Goal: Transaction & Acquisition: Purchase product/service

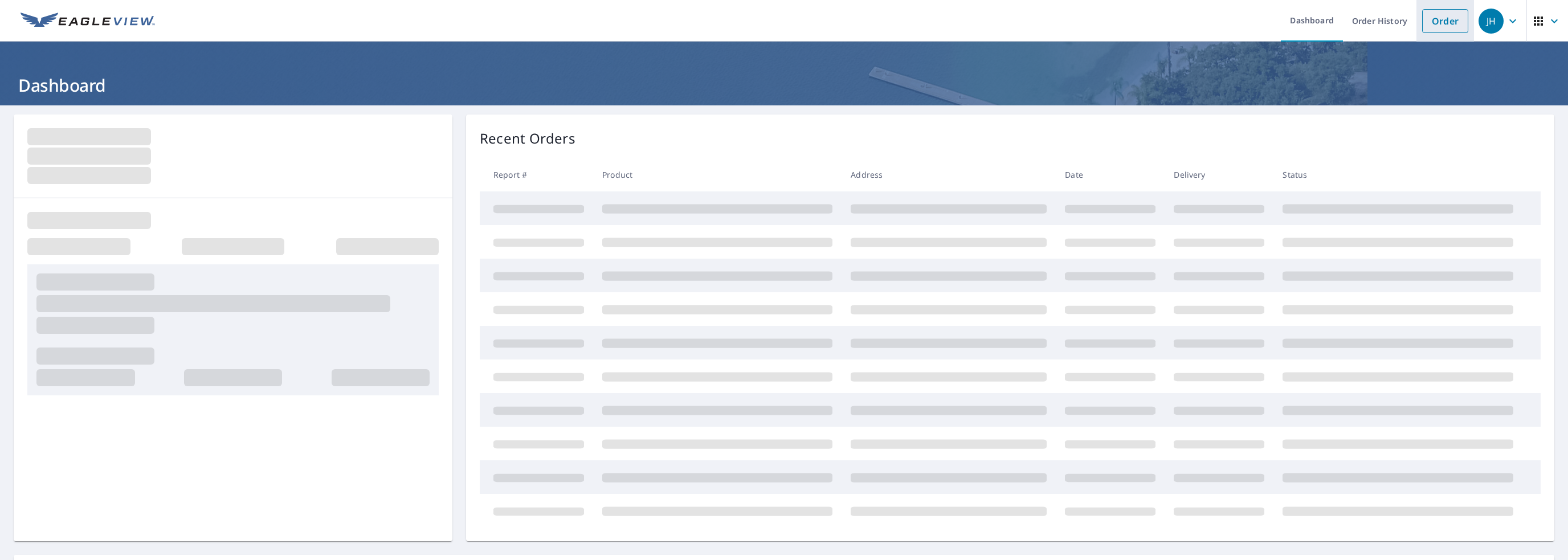
click at [832, 25] on link "Order" at bounding box center [1445, 21] width 46 height 24
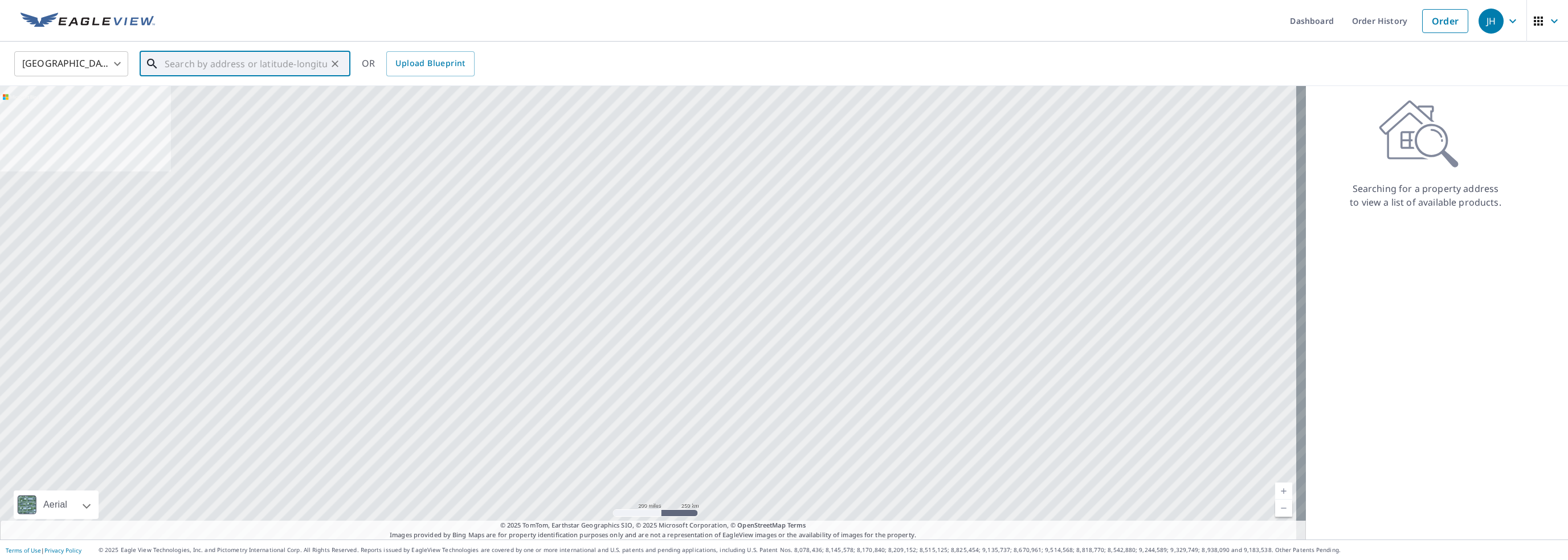
click at [210, 57] on input "text" at bounding box center [246, 64] width 163 height 32
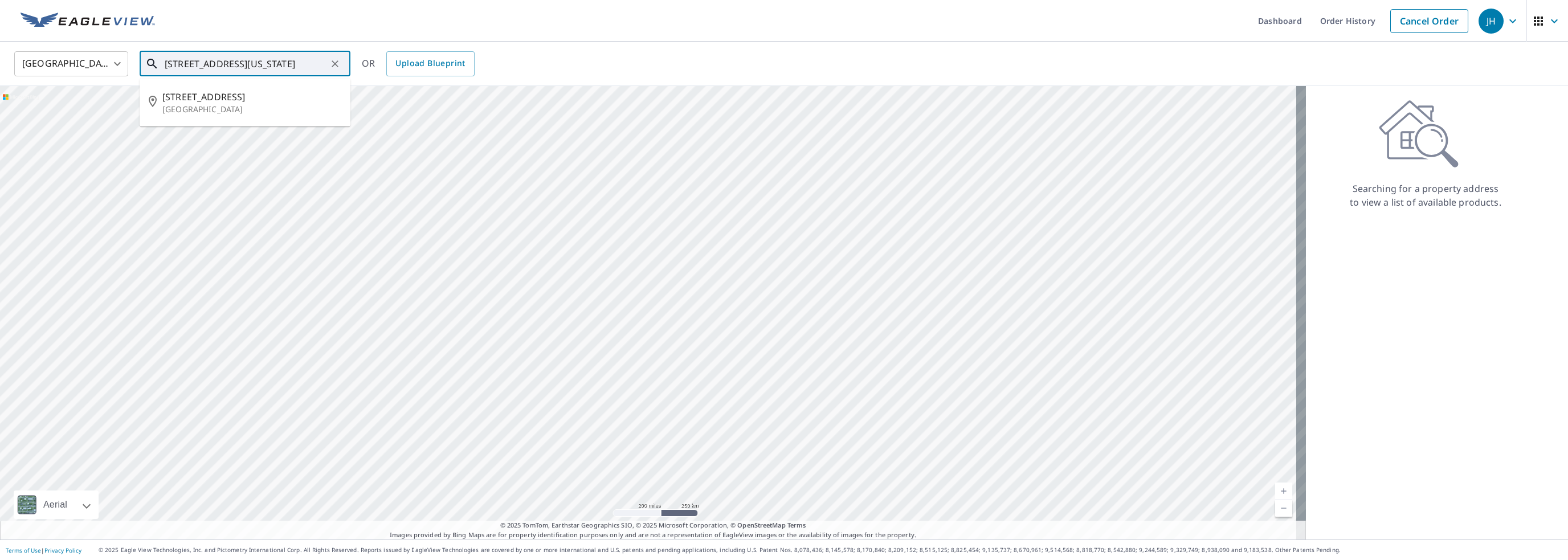
scroll to position [0, 9]
type input "[STREET_ADDRESS]"
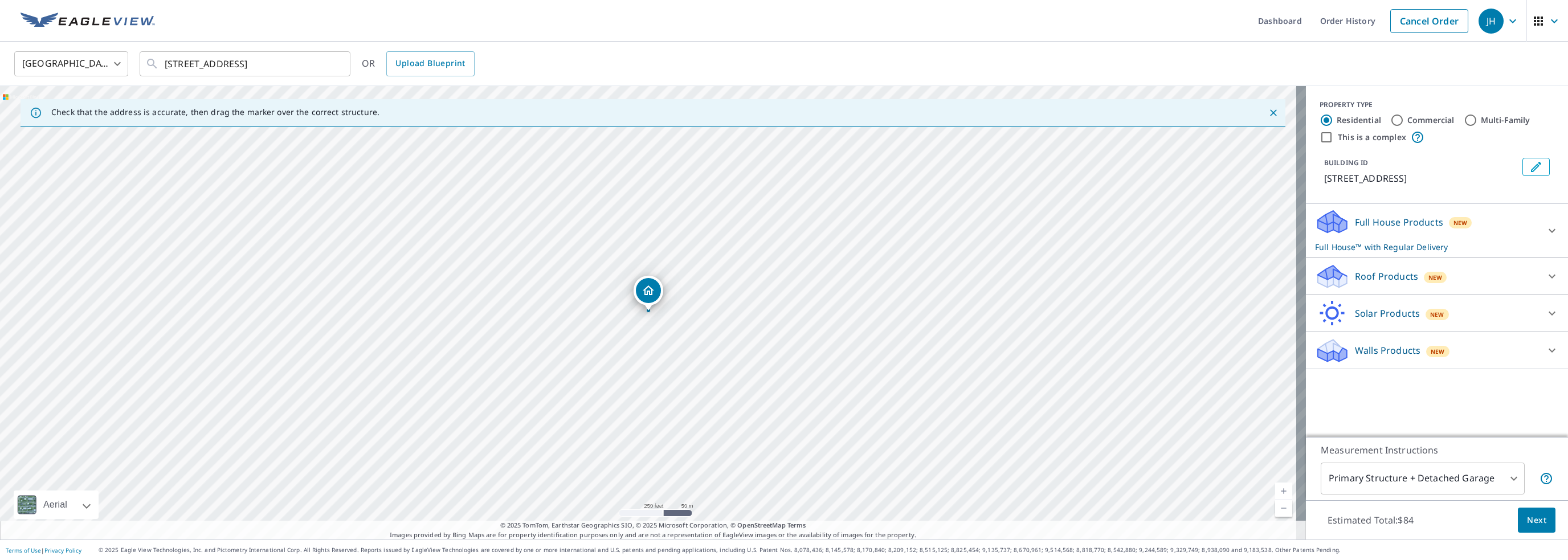
click at [832, 283] on icon at bounding box center [1333, 280] width 29 height 13
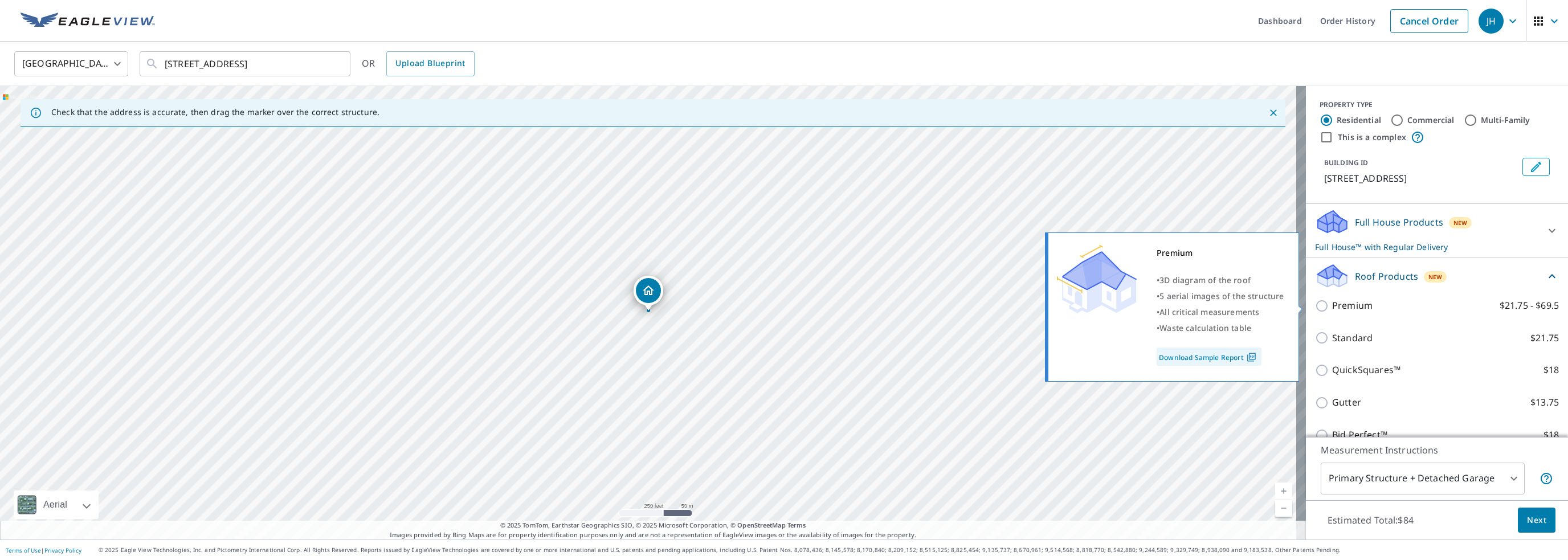
click at [832, 304] on input "Premium $21.75 - $69.5" at bounding box center [1323, 306] width 17 height 13
checkbox input "true"
checkbox input "false"
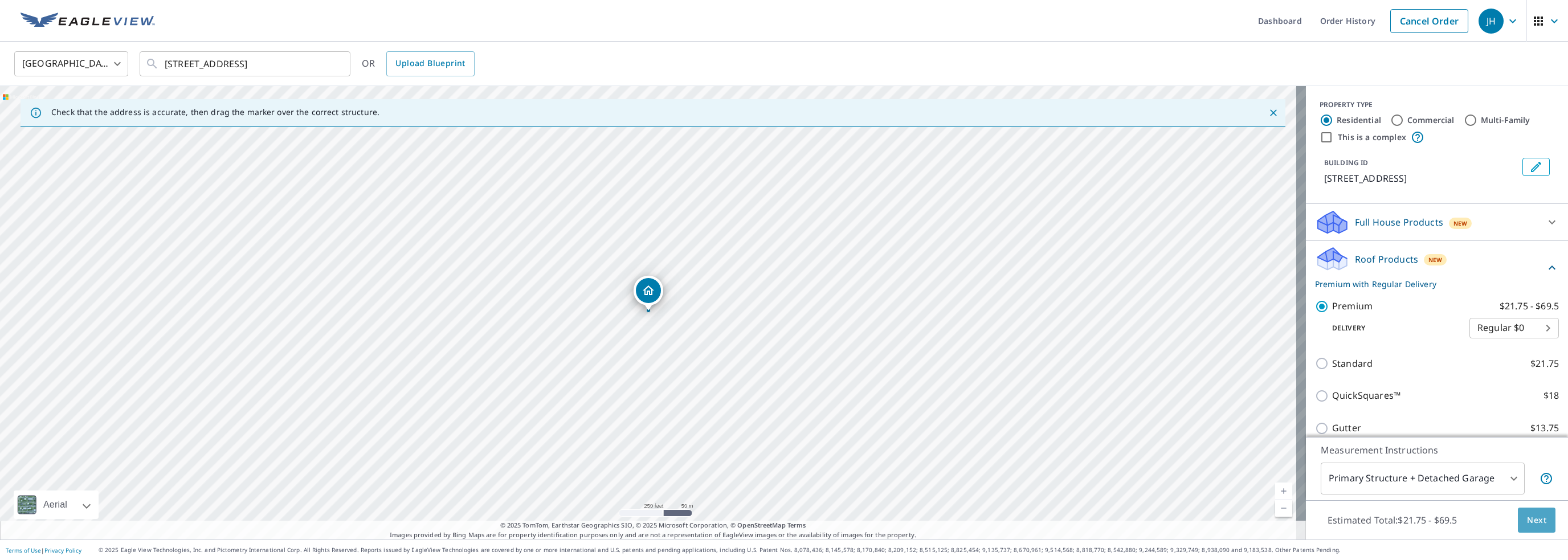
click at [832, 521] on button "Next" at bounding box center [1536, 520] width 38 height 26
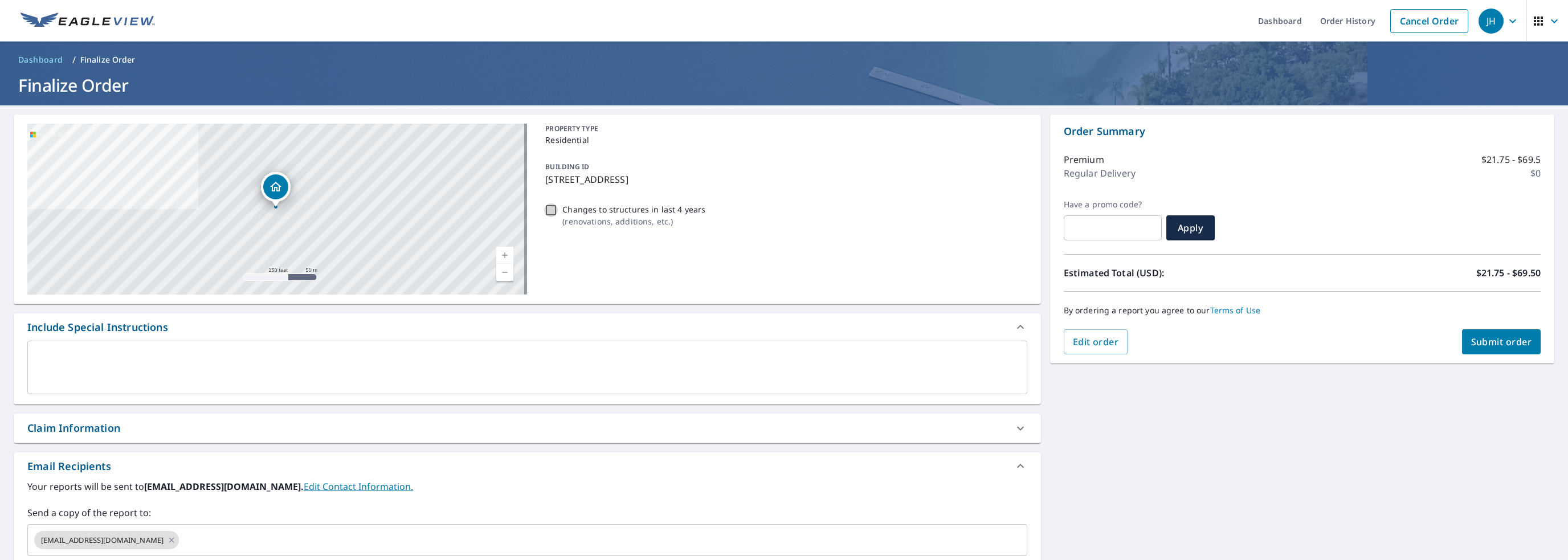
click at [545, 211] on input "Changes to structures in last 4 years ( renovations, additions, etc. )" at bounding box center [551, 210] width 13 height 13
checkbox input "true"
click at [130, 359] on textarea at bounding box center [527, 367] width 984 height 33
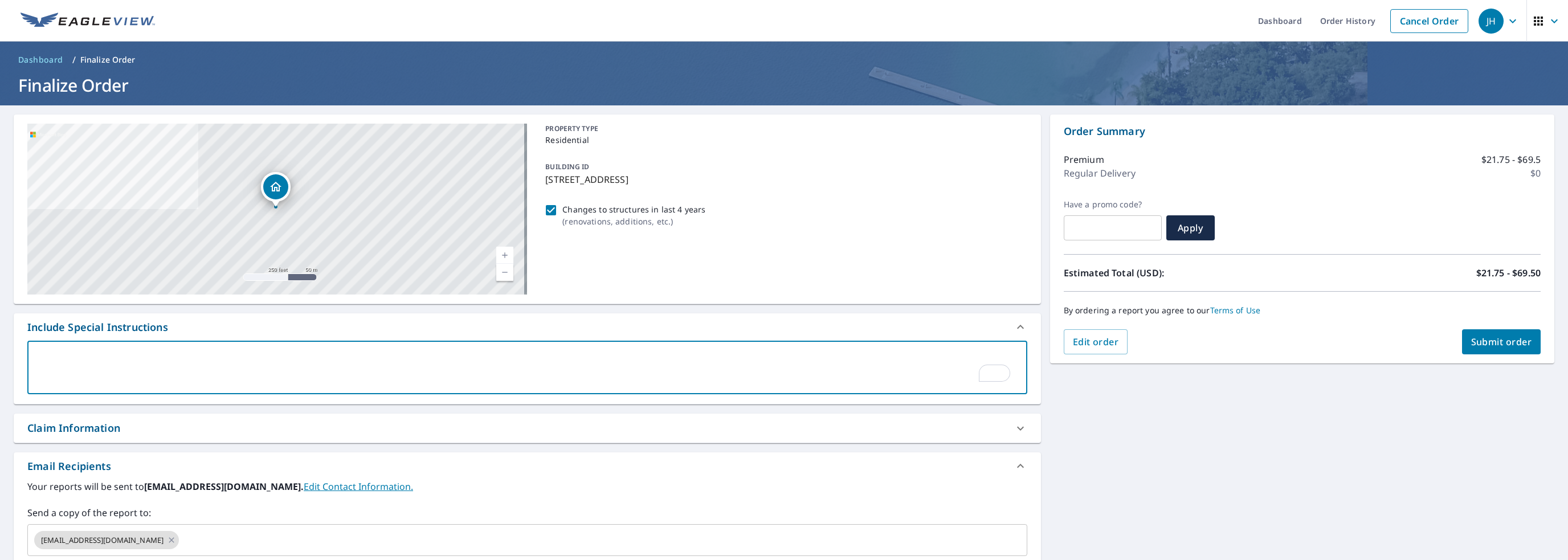
type textarea "i"
type textarea "x"
checkbox input "true"
type textarea "in"
type textarea "x"
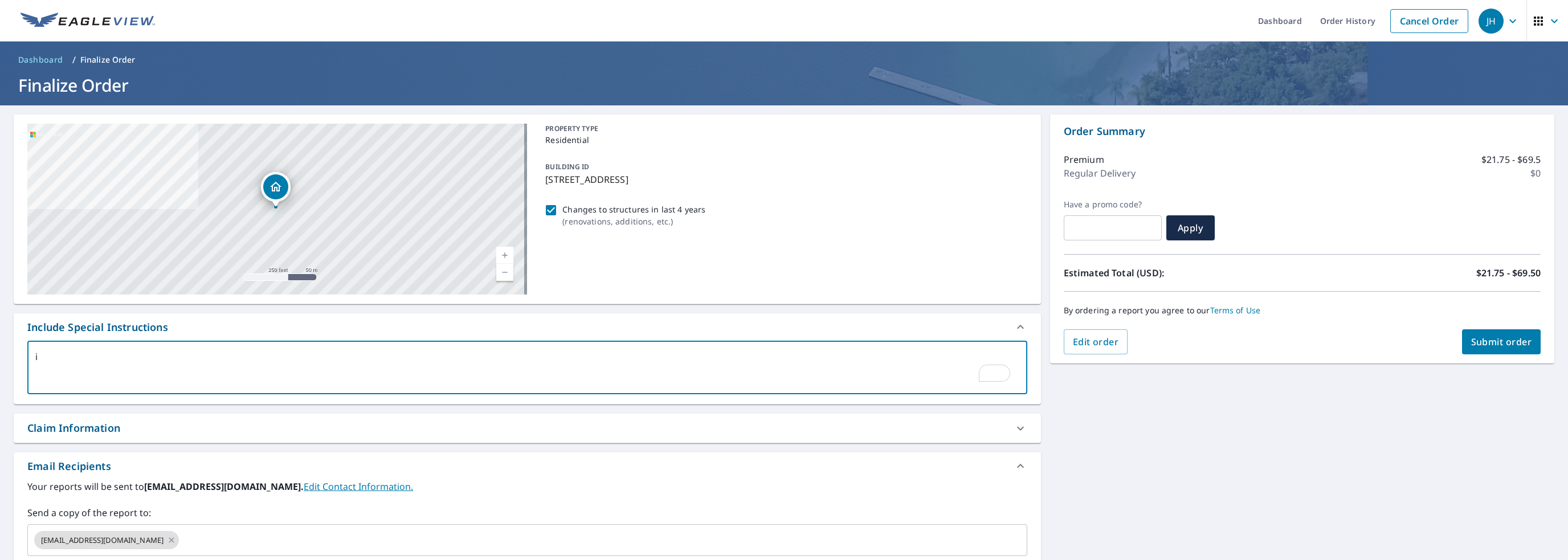
checkbox input "true"
type textarea "inc"
type textarea "x"
checkbox input "true"
type textarea "incl"
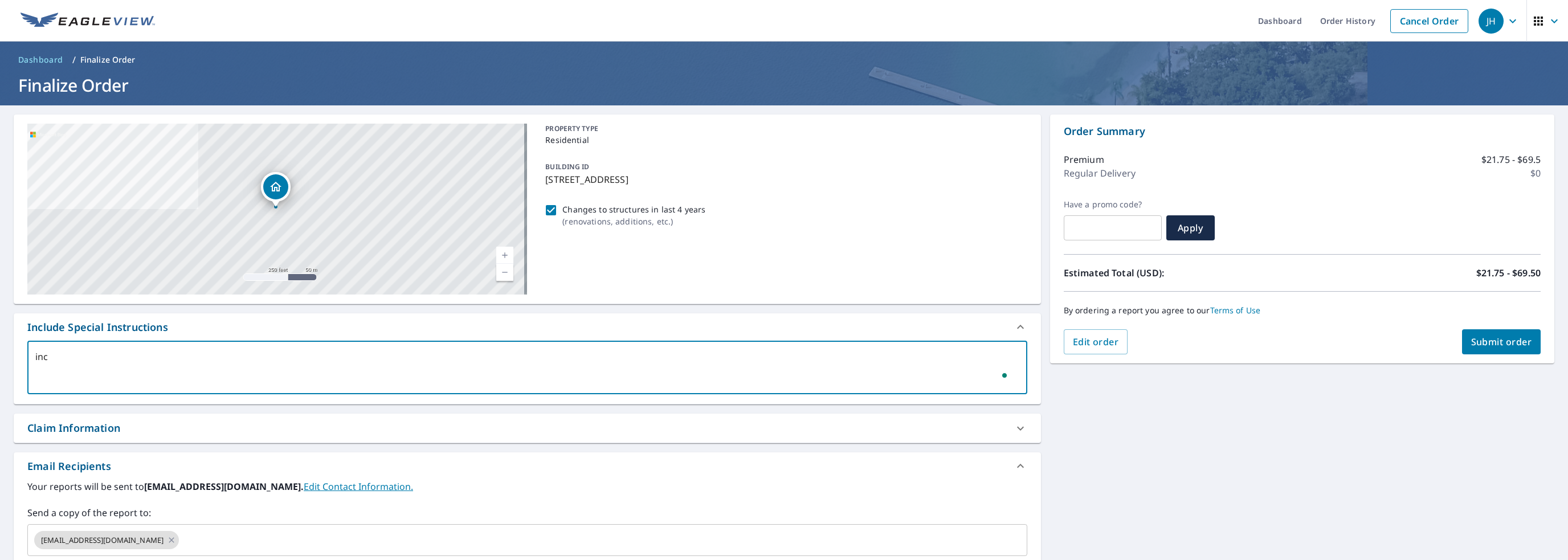
type textarea "x"
checkbox input "true"
type textarea "inclu"
type textarea "x"
checkbox input "true"
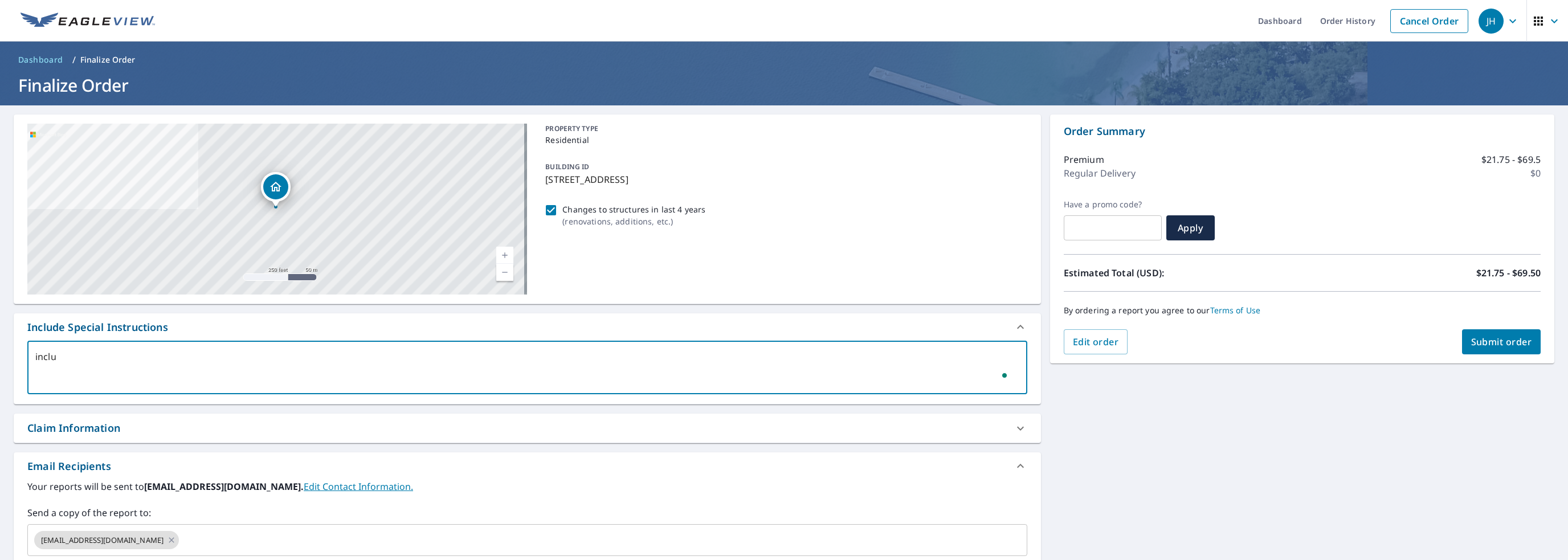
type textarea "includ"
type textarea "x"
checkbox input "true"
type textarea "include"
type textarea "x"
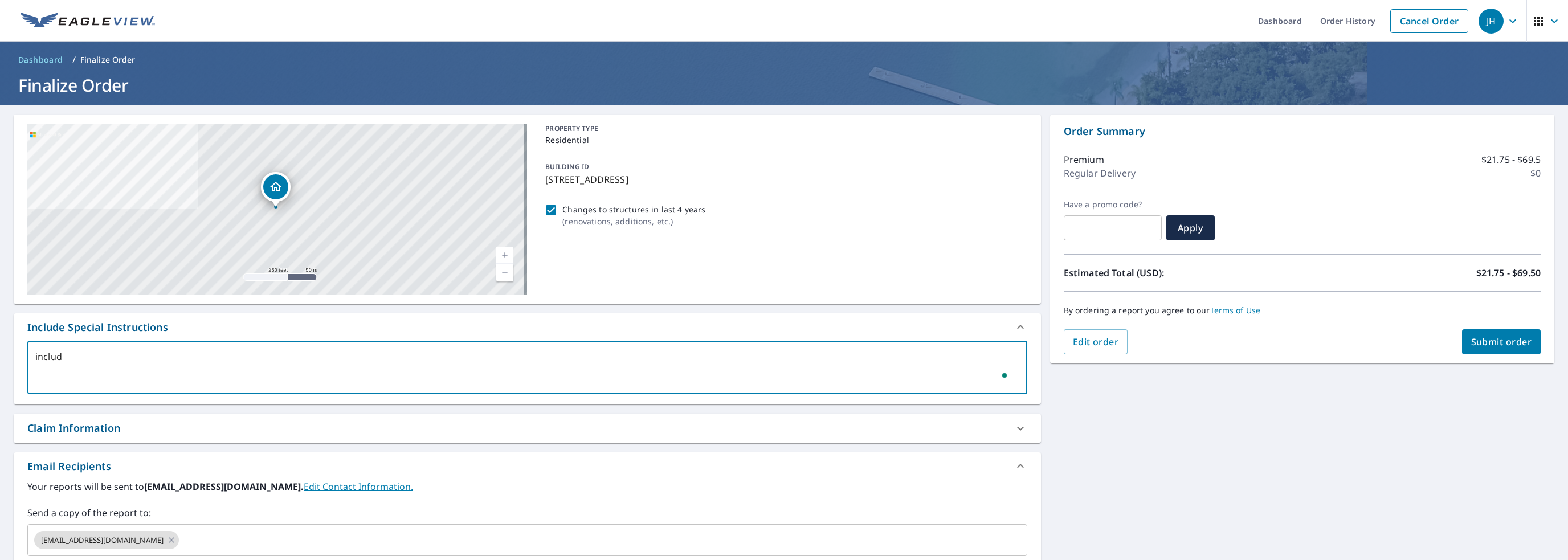
checkbox input "true"
type textarea "include"
type textarea "x"
checkbox input "true"
type textarea "include a"
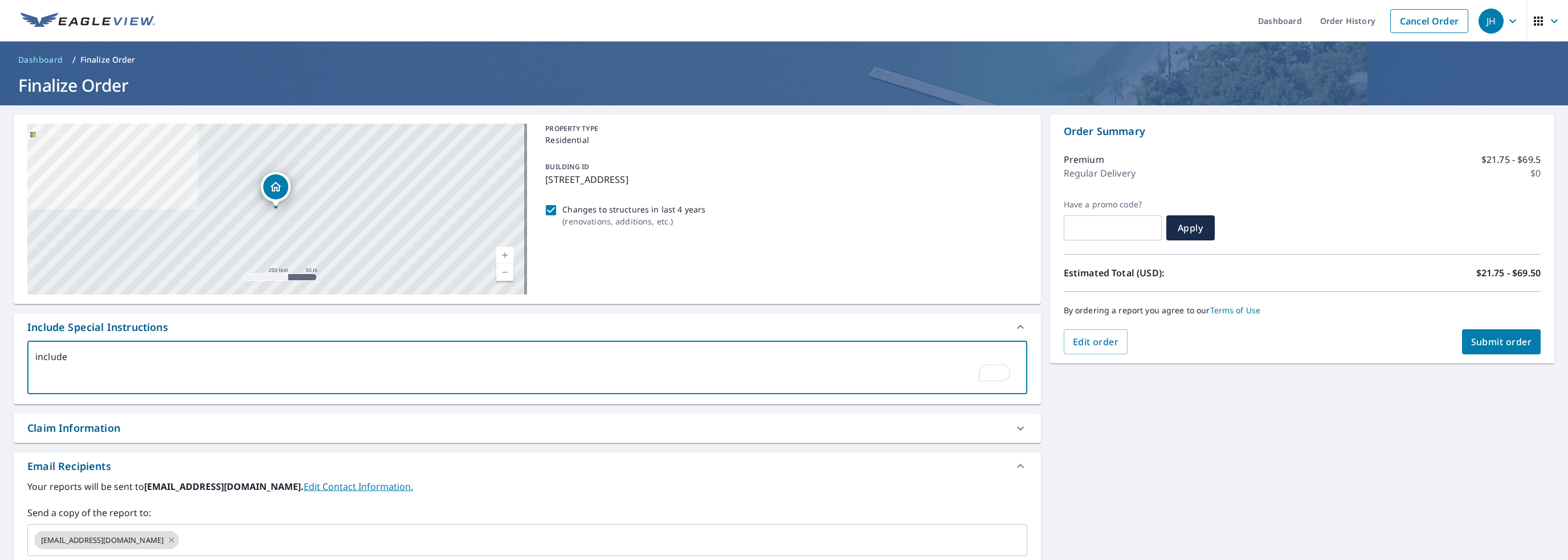
type textarea "x"
checkbox input "true"
type textarea "include al"
type textarea "x"
checkbox input "true"
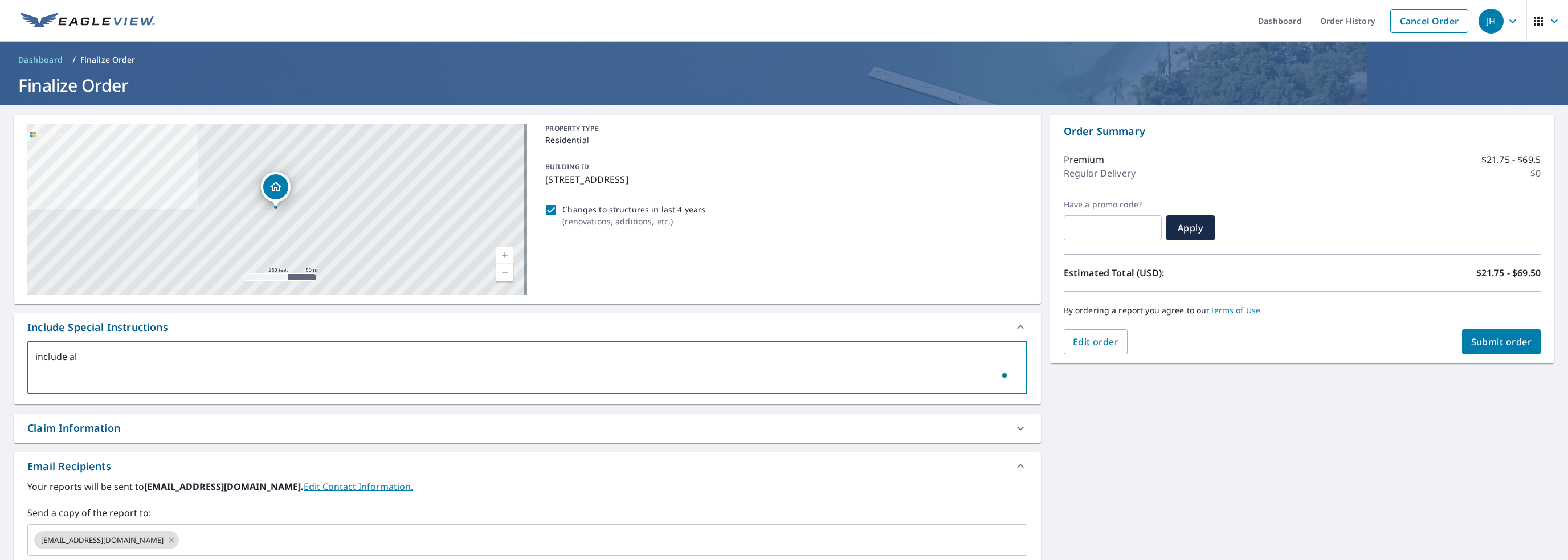
type textarea "include all"
type textarea "x"
checkbox input "true"
type textarea "include all"
type textarea "x"
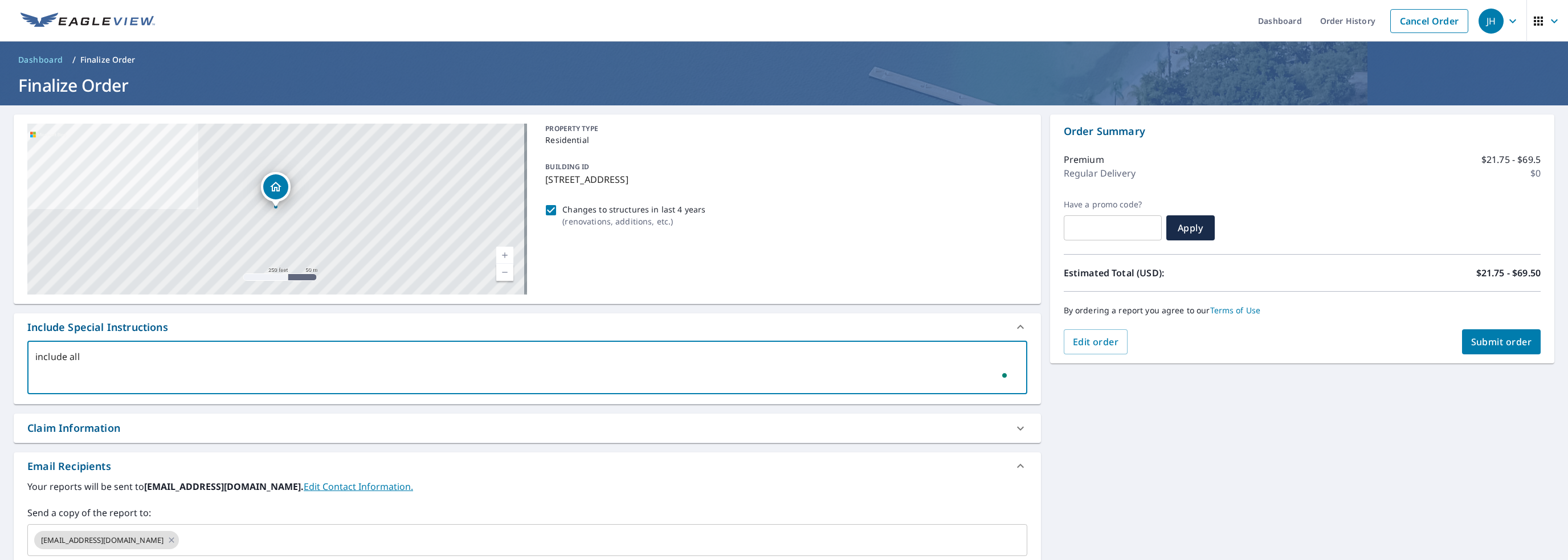
checkbox input "true"
type textarea "include all s"
type textarea "x"
checkbox input "true"
type textarea "include all st"
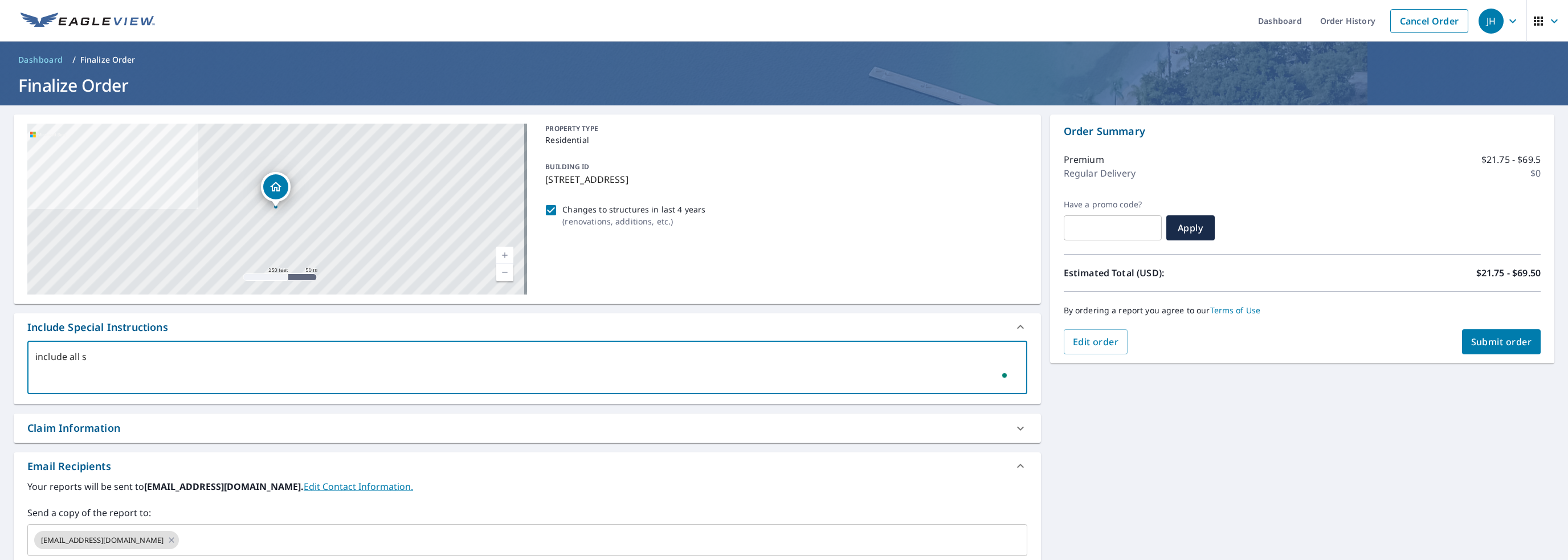
type textarea "x"
checkbox input "true"
type textarea "include all str"
type textarea "x"
checkbox input "true"
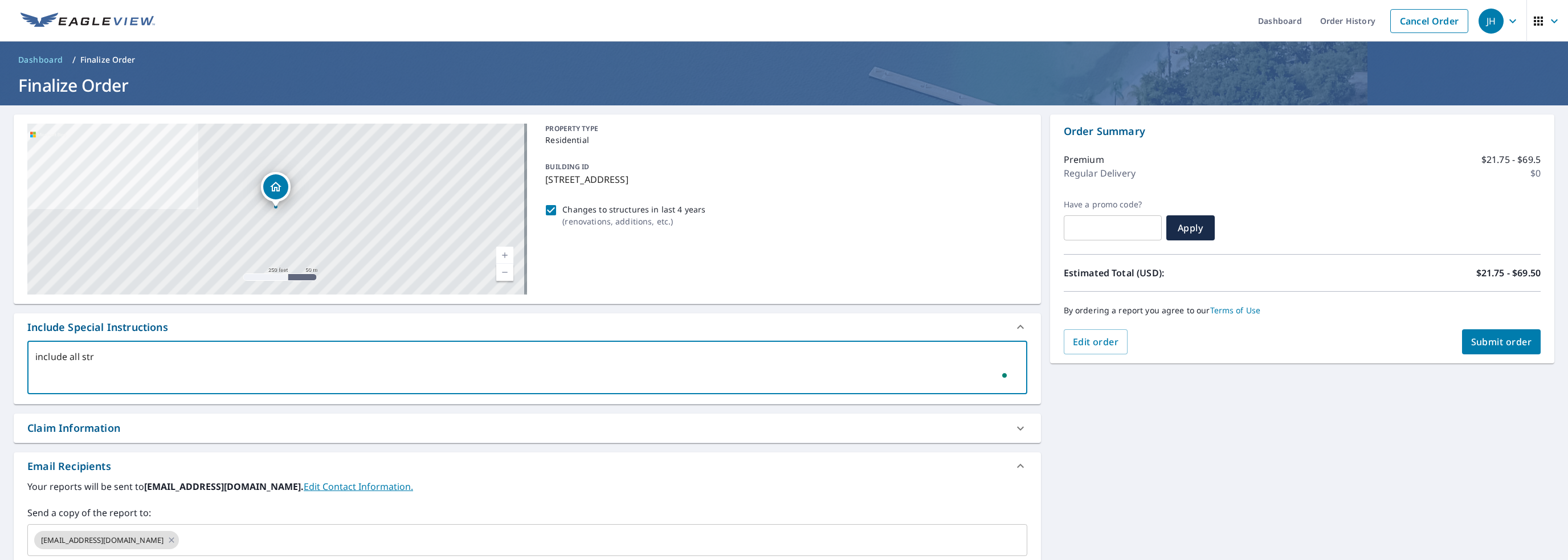
type textarea "include all stru"
type textarea "x"
checkbox input "true"
type textarea "include all struc"
type textarea "x"
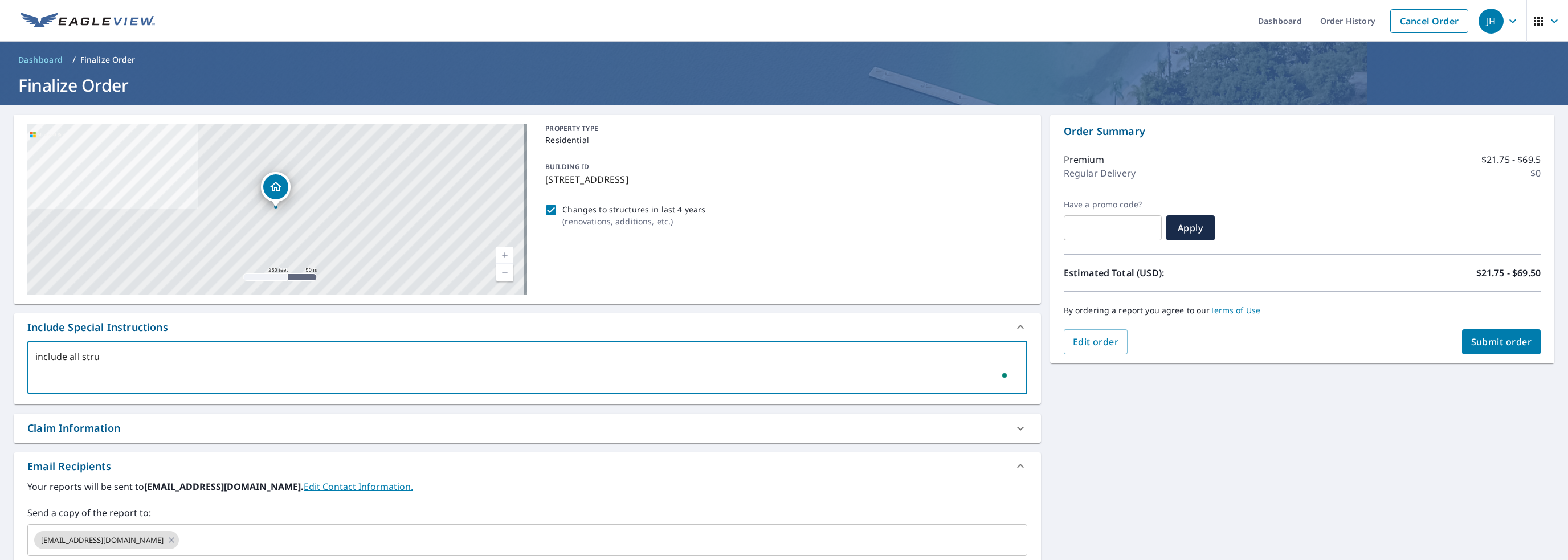
checkbox input "true"
type textarea "include all struct"
type textarea "x"
checkbox input "true"
type textarea "include all structu"
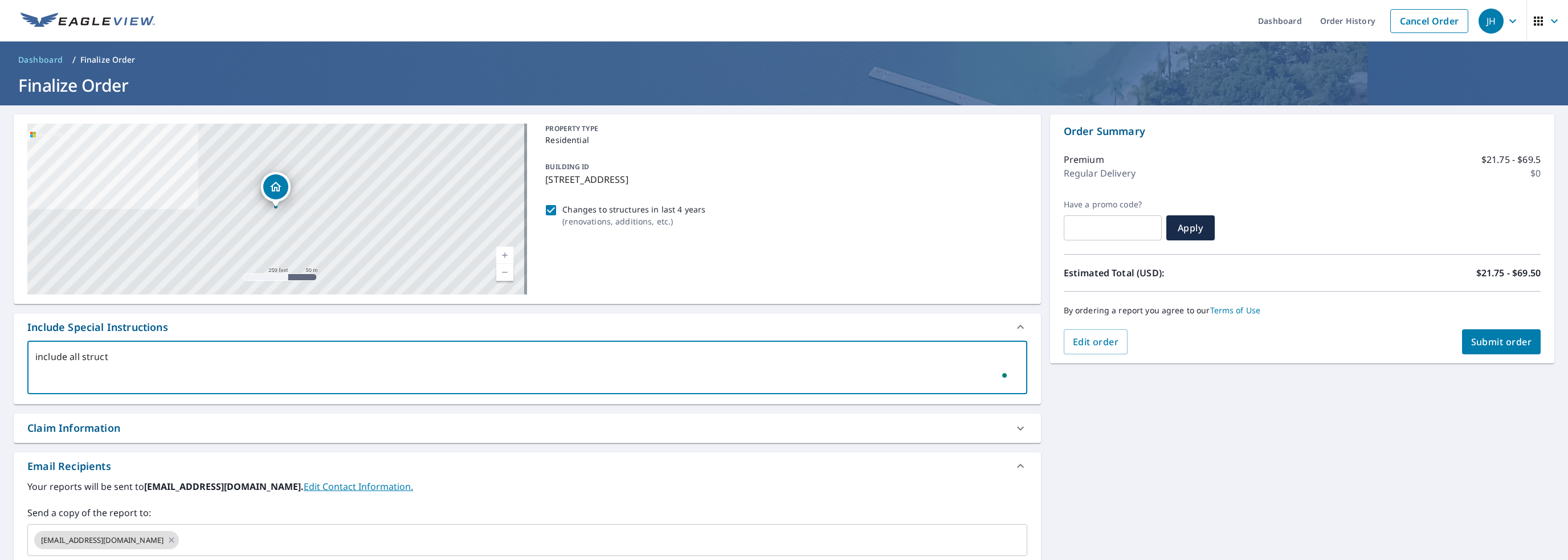
type textarea "x"
checkbox input "true"
type textarea "include all structur"
type textarea "x"
checkbox input "true"
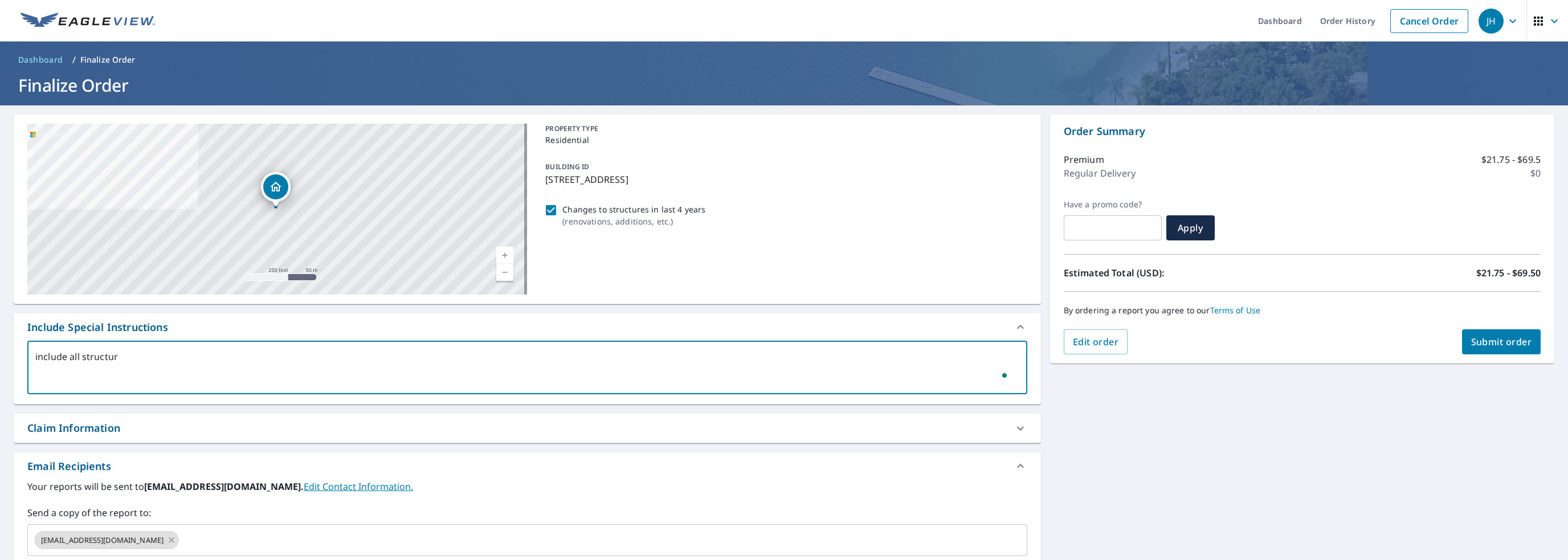
type textarea "include all structure"
type textarea "x"
checkbox input "true"
type textarea "include all structures"
type textarea "x"
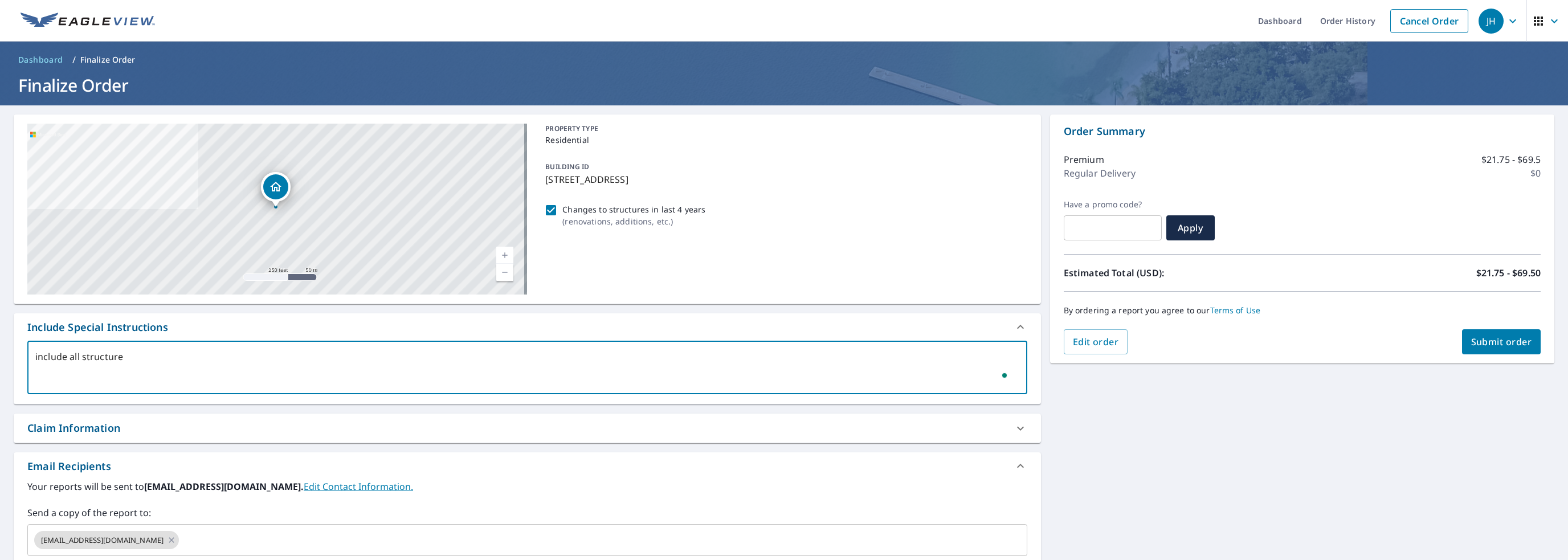
checkbox input "true"
type textarea "include all structures"
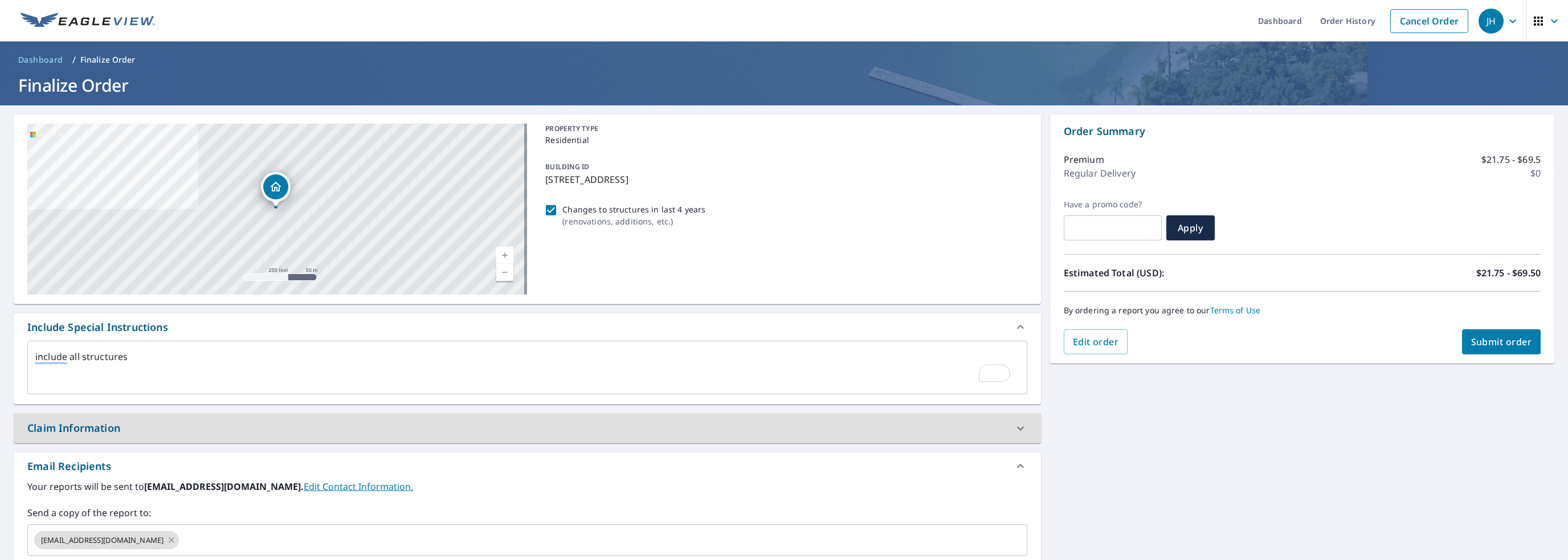
click at [147, 425] on div "Claim Information" at bounding box center [517, 428] width 979 height 15
type textarea "x"
checkbox input "true"
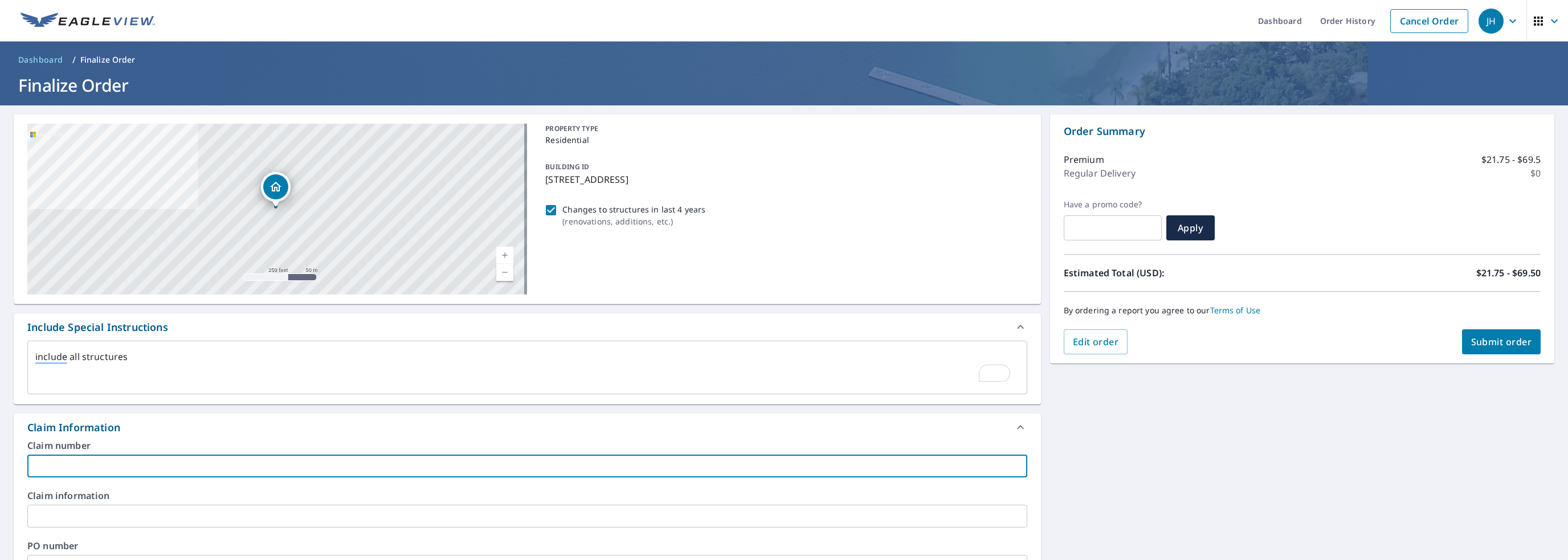
click at [112, 471] on input "text" at bounding box center [527, 466] width 1000 height 23
type textarea "x"
type input "s"
checkbox input "true"
type textarea "x"
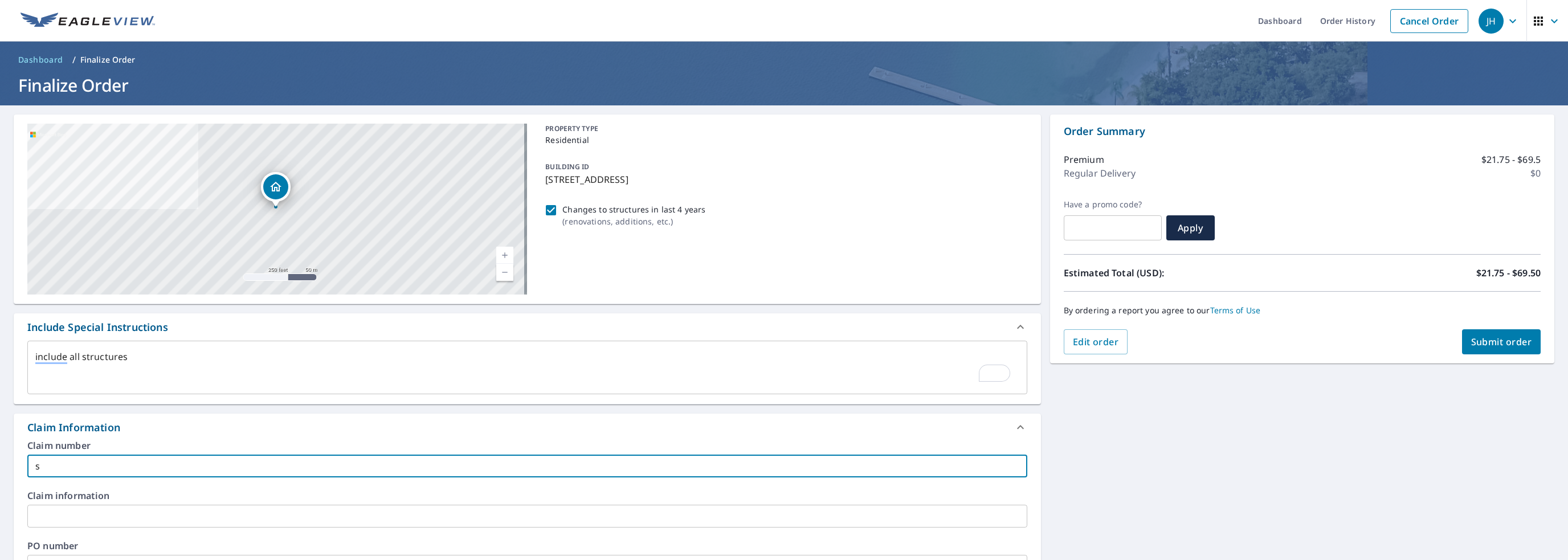
type input "su"
checkbox input "true"
type textarea "x"
type input "sum"
checkbox input "true"
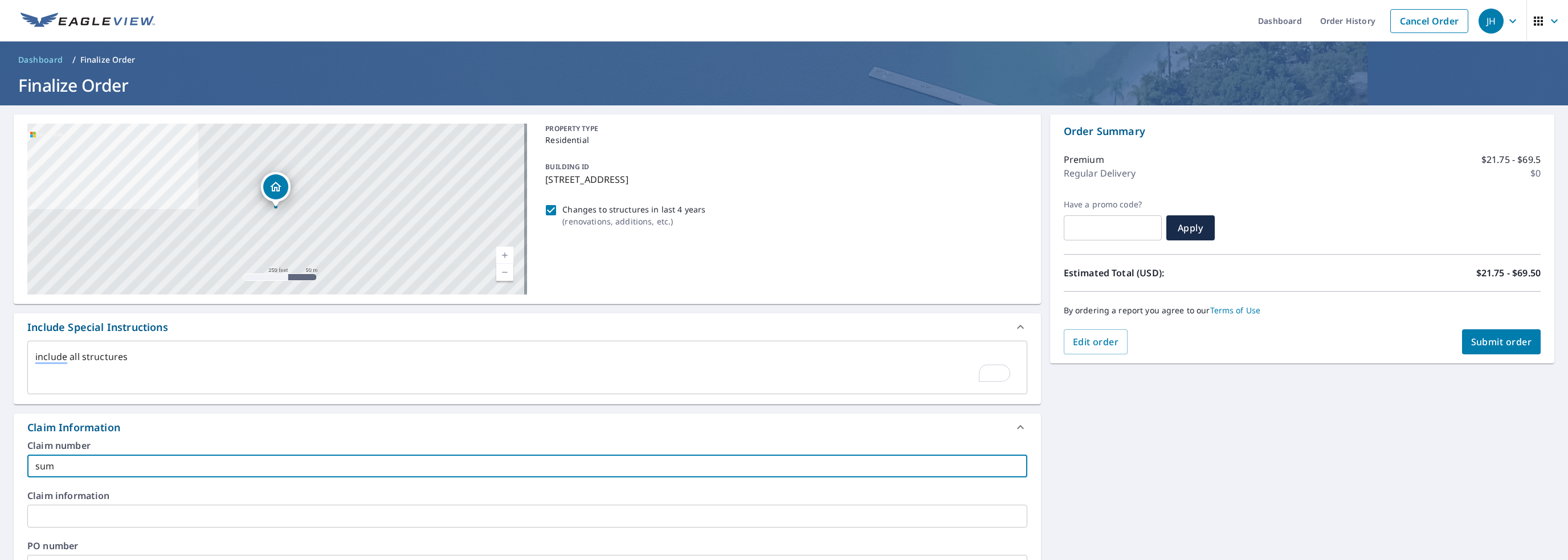
type input "sum05 jah"
type textarea "x"
checkbox input "true"
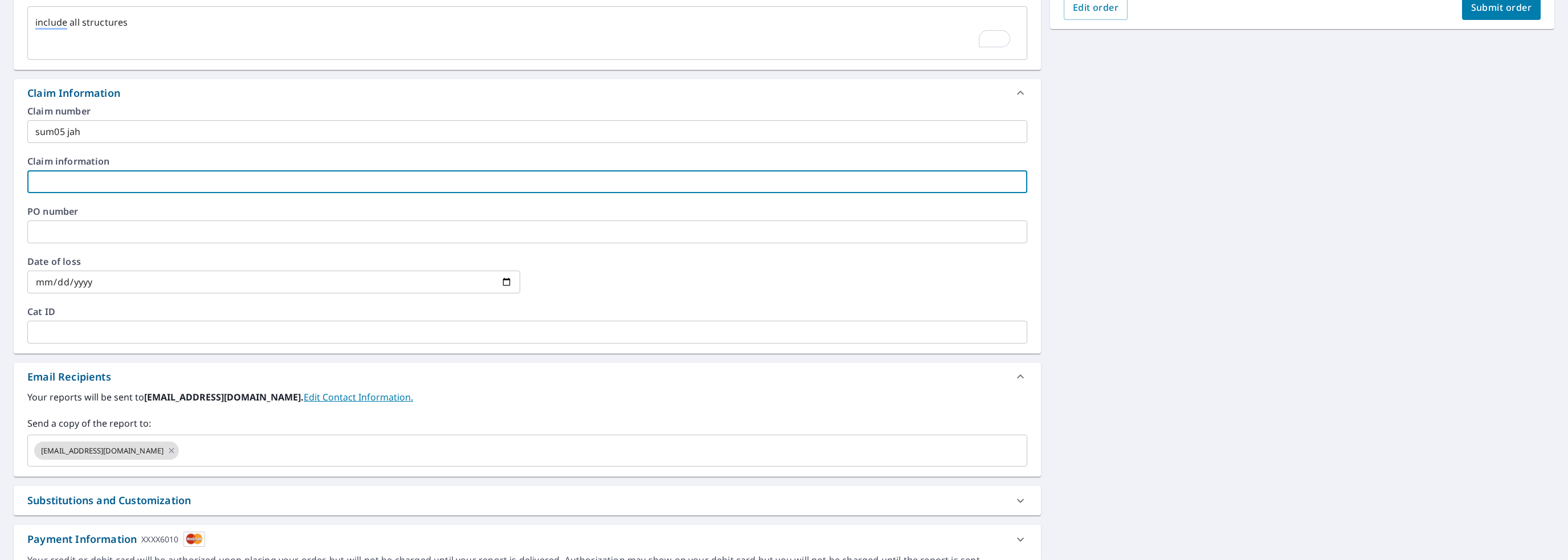
scroll to position [379, 0]
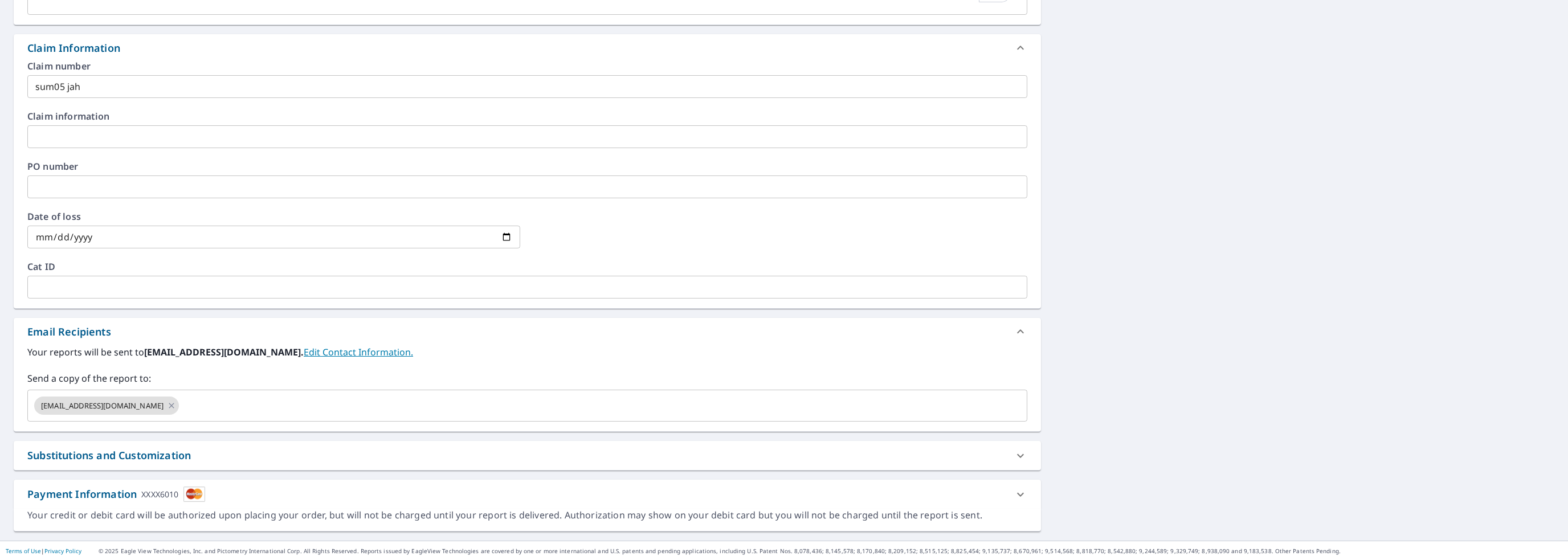
drag, startPoint x: 319, startPoint y: 361, endPoint x: 302, endPoint y: 387, distance: 31.1
click at [320, 365] on div "Your reports will be sent to [EMAIL_ADDRESS][DOMAIN_NAME]. Edit Contact Informa…" at bounding box center [527, 383] width 1000 height 77
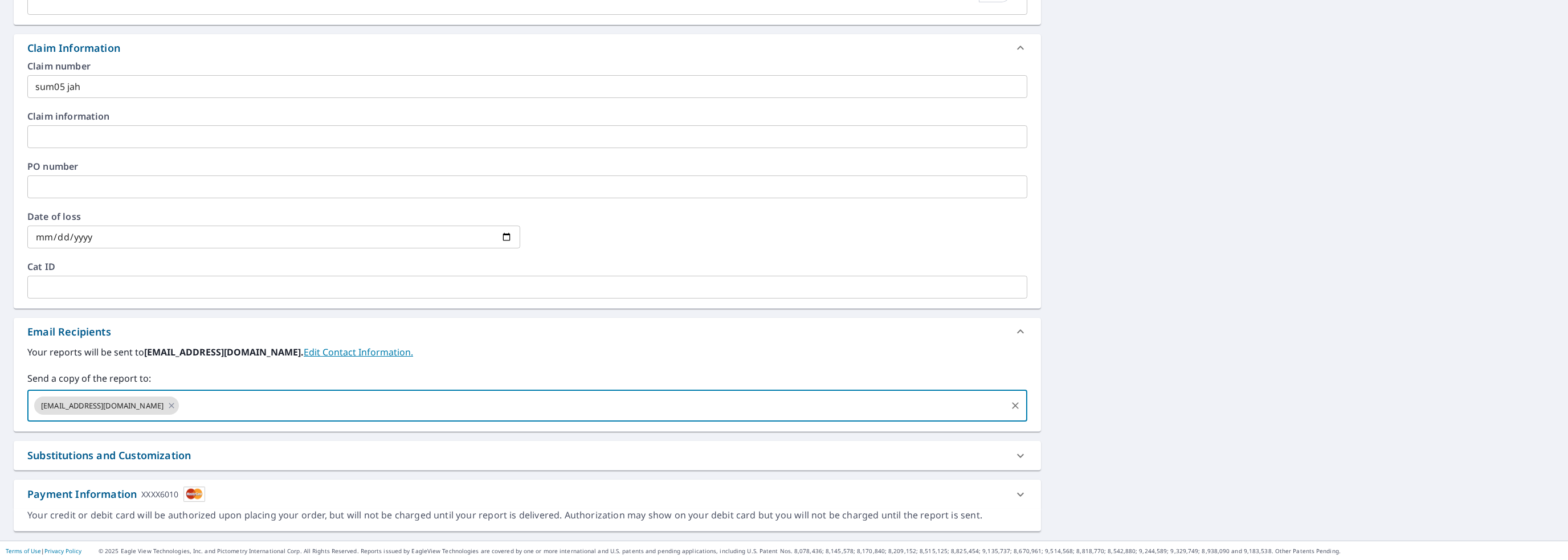
click at [189, 402] on input "text" at bounding box center [593, 406] width 824 height 22
type input "[EMAIL_ADDRESS][DOMAIN_NAME]"
type textarea "x"
checkbox input "true"
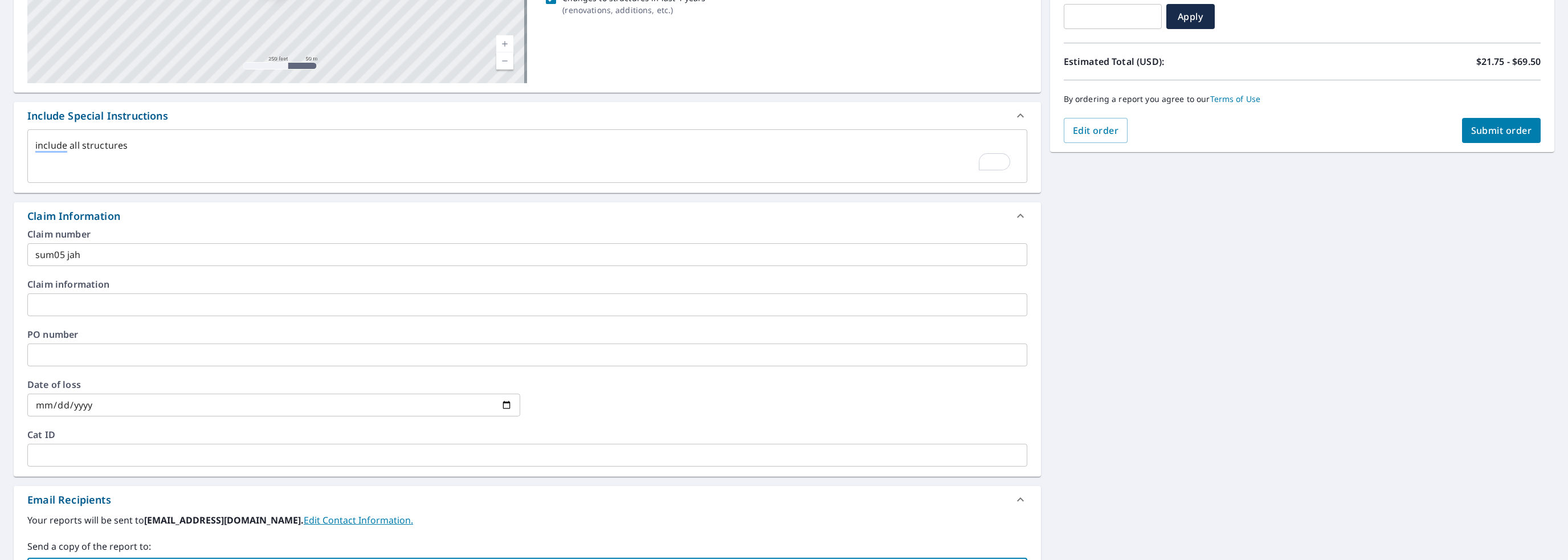
scroll to position [152, 0]
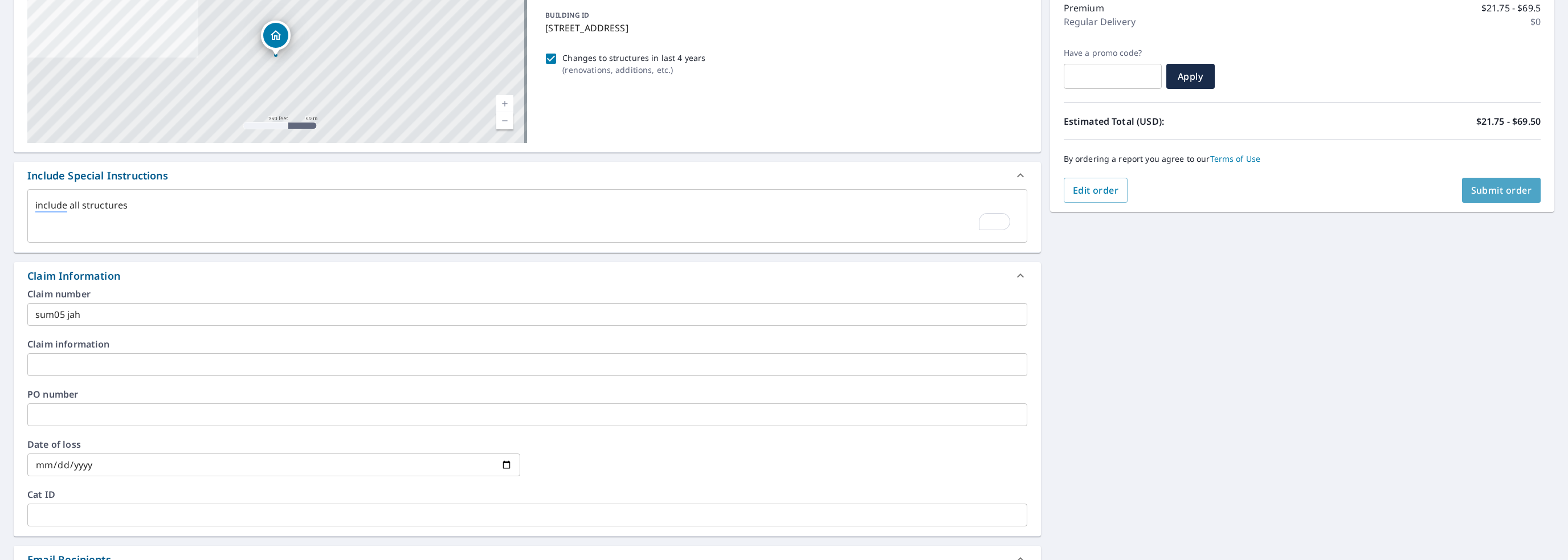
click at [832, 189] on span "Submit order" at bounding box center [1502, 190] width 61 height 13
type textarea "x"
checkbox input "true"
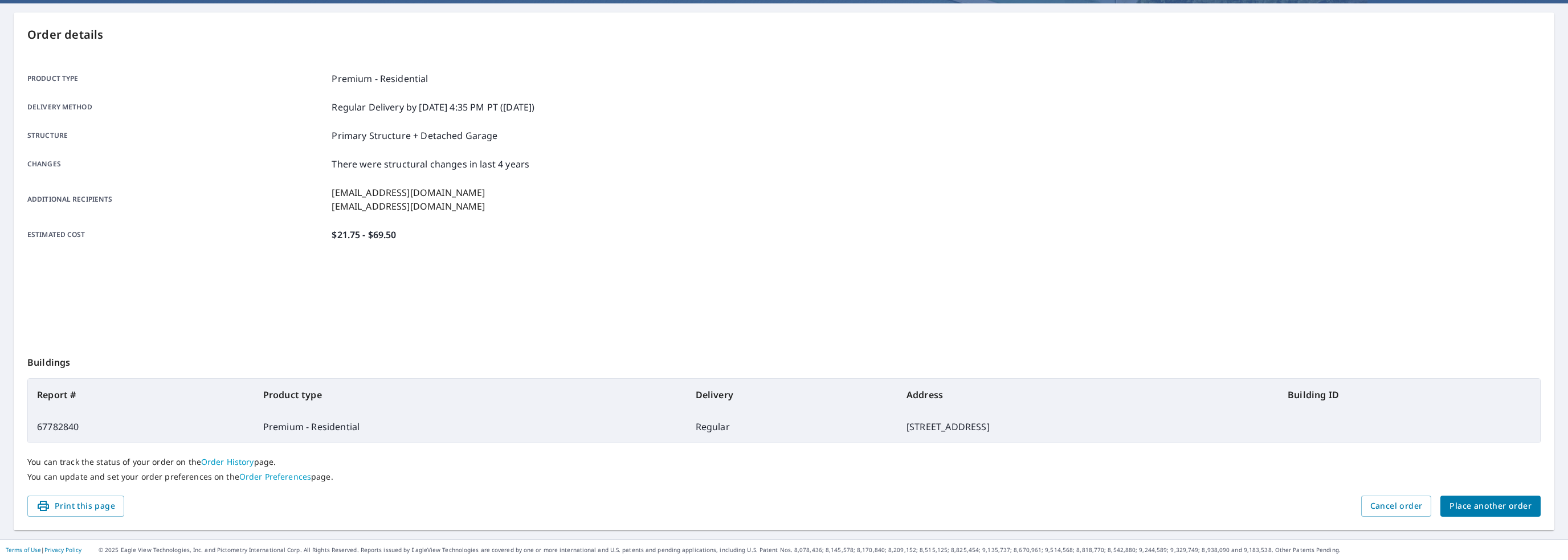
scroll to position [101, 0]
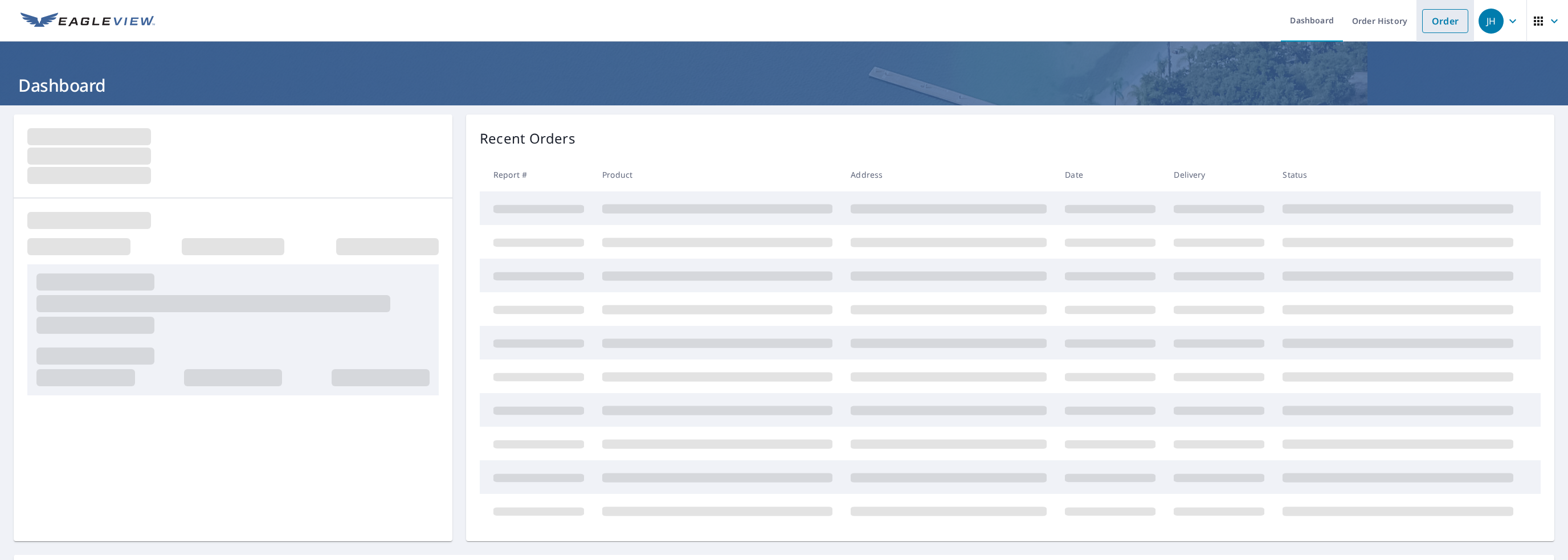
click at [1428, 20] on link "Order" at bounding box center [1445, 21] width 46 height 24
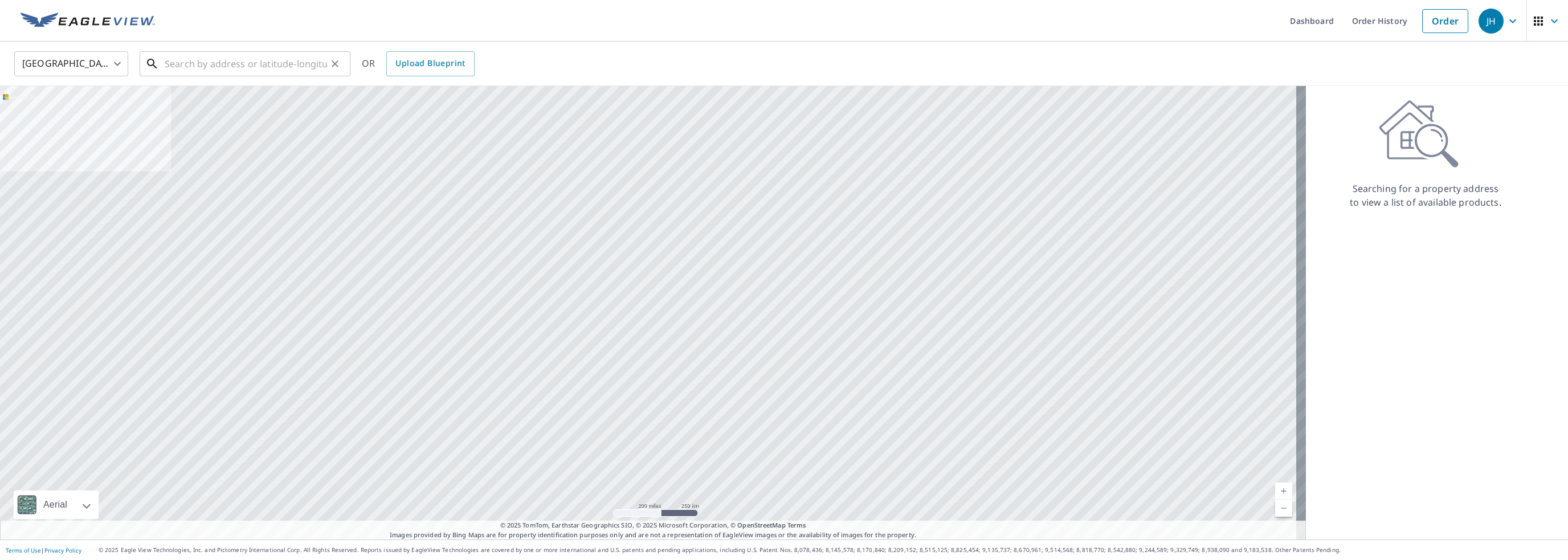
click at [168, 61] on input "text" at bounding box center [246, 64] width 163 height 32
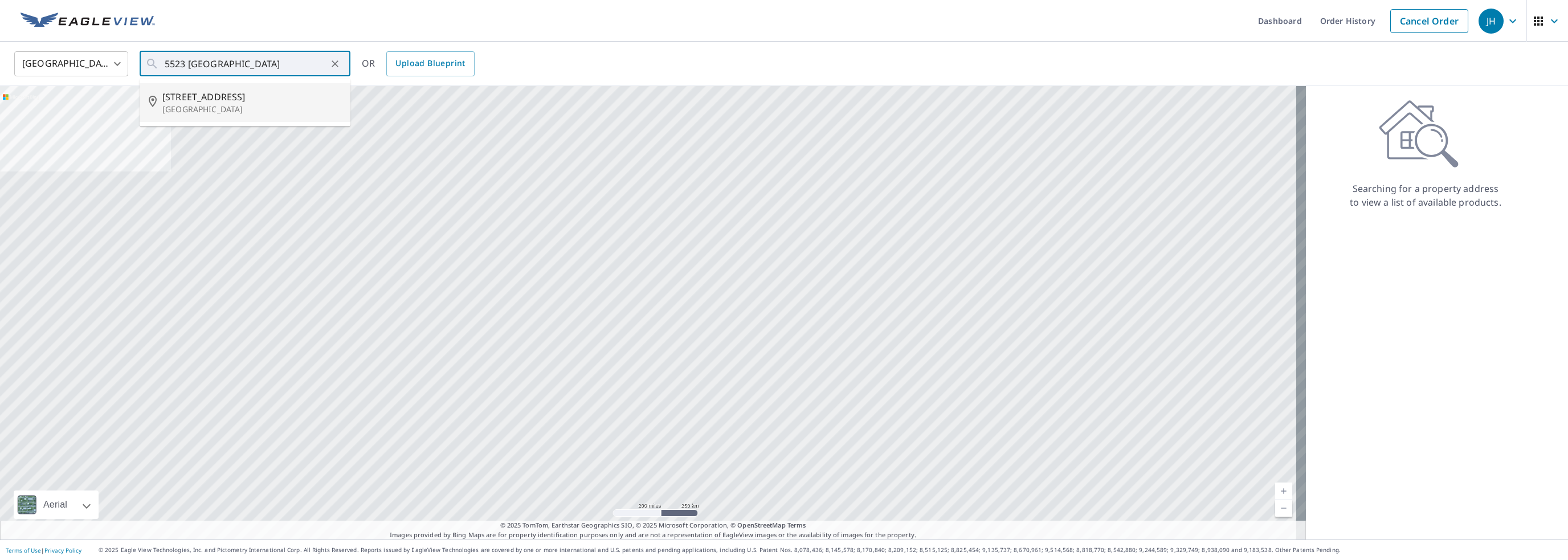
type input "5523 Vicksburg Dr Arlington, TX 76017"
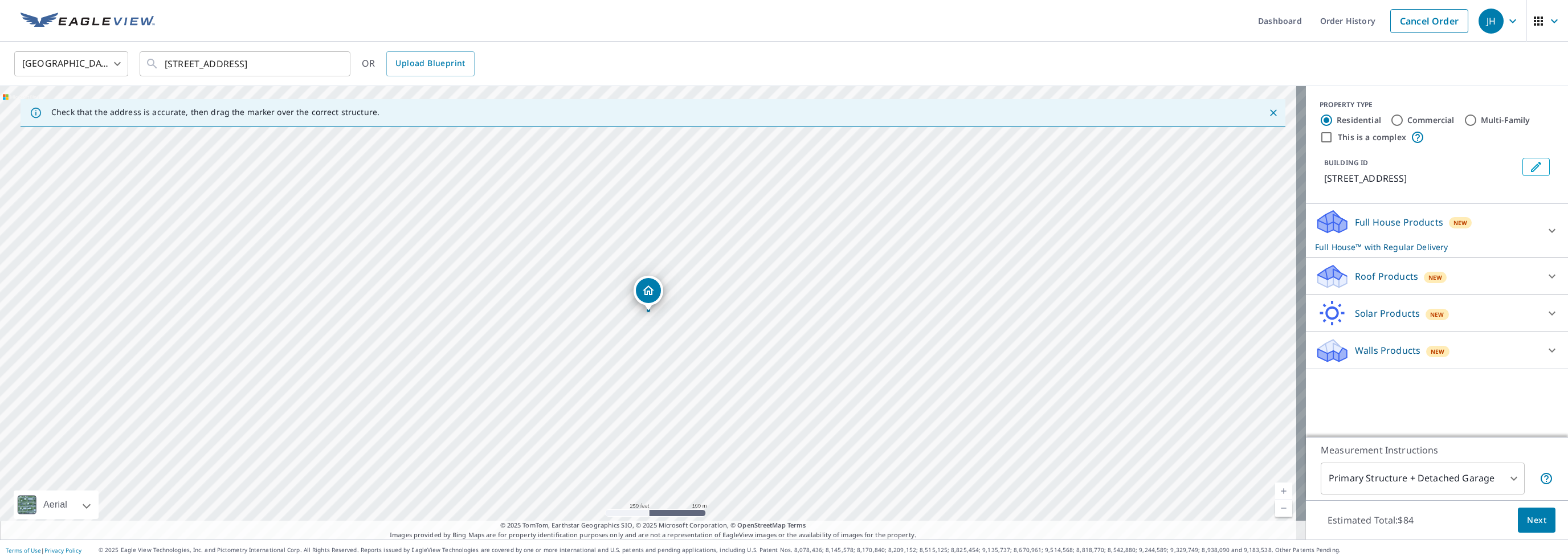
click at [1328, 277] on icon at bounding box center [1333, 272] width 29 height 14
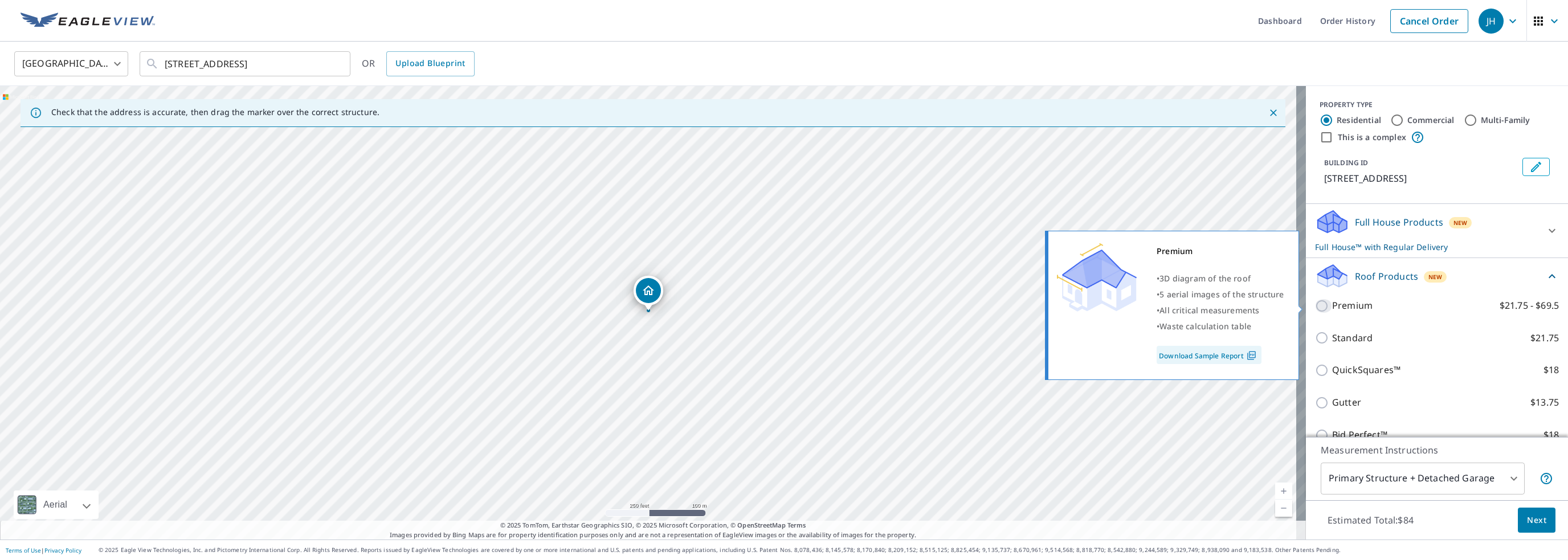
click at [1315, 303] on input "Premium $21.75 - $69.5" at bounding box center [1323, 306] width 17 height 13
checkbox input "true"
checkbox input "false"
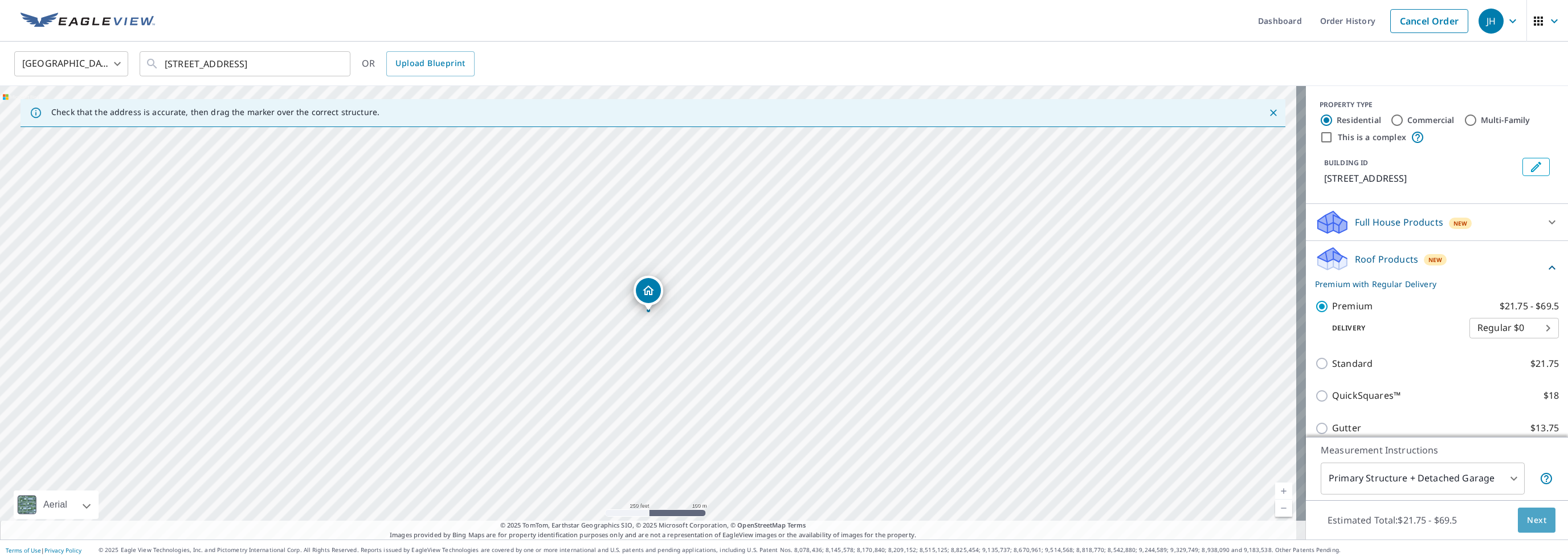
click at [1527, 523] on span "Next" at bounding box center [1537, 520] width 19 height 14
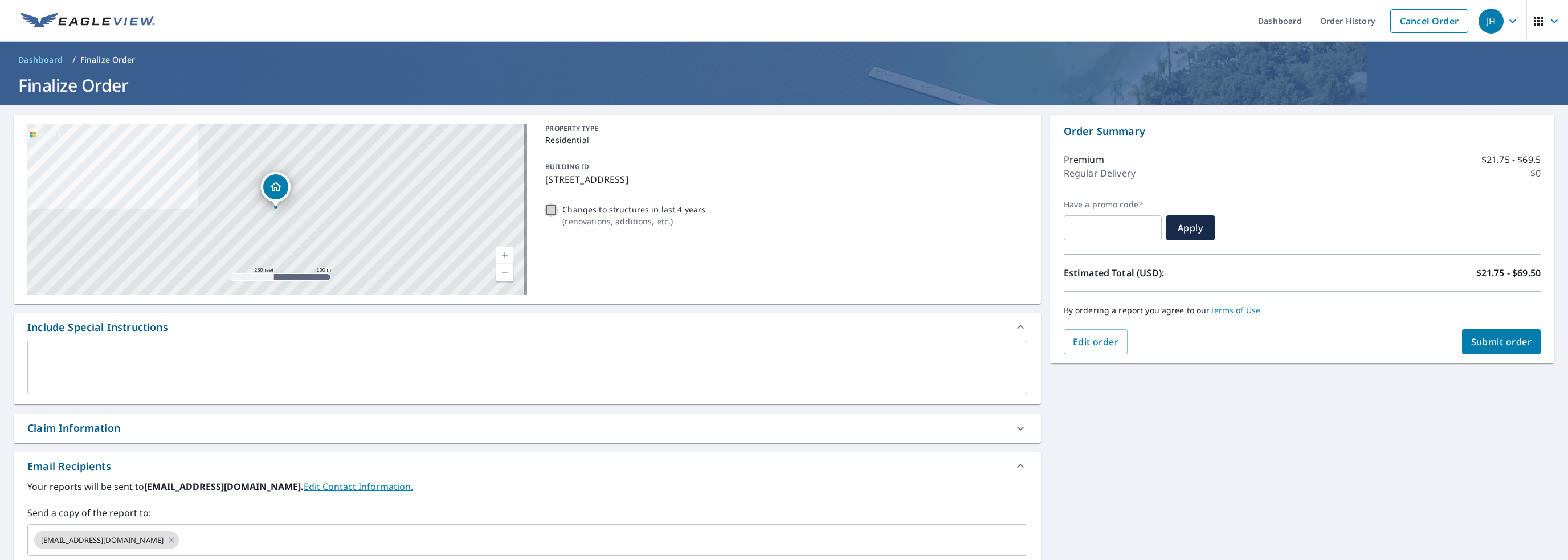
click at [545, 214] on input "Changes to structures in last 4 years ( renovations, additions, etc. )" at bounding box center [551, 210] width 13 height 13
checkbox input "true"
drag, startPoint x: 169, startPoint y: 325, endPoint x: 112, endPoint y: 489, distance: 173.6
click at [162, 355] on div "Include Special Instructions x ​" at bounding box center [527, 358] width 1027 height 91
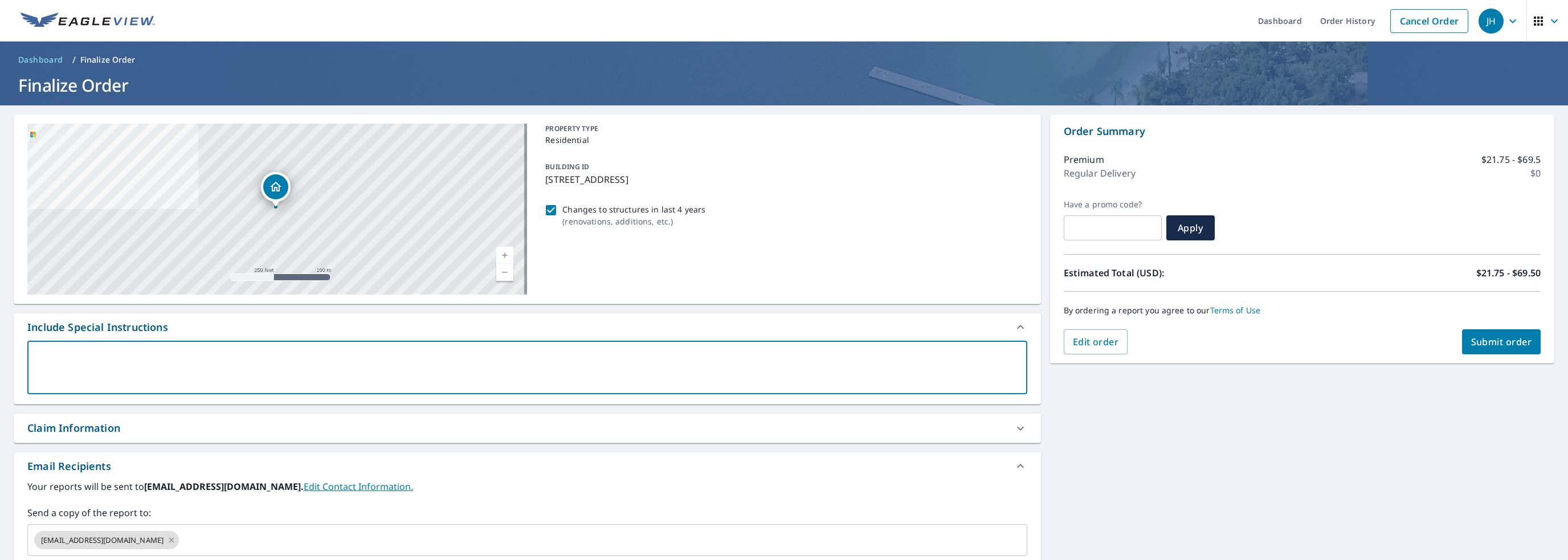
click at [107, 355] on textarea at bounding box center [527, 367] width 984 height 33
type textarea "I"
type textarea "x"
checkbox input "true"
type textarea "In"
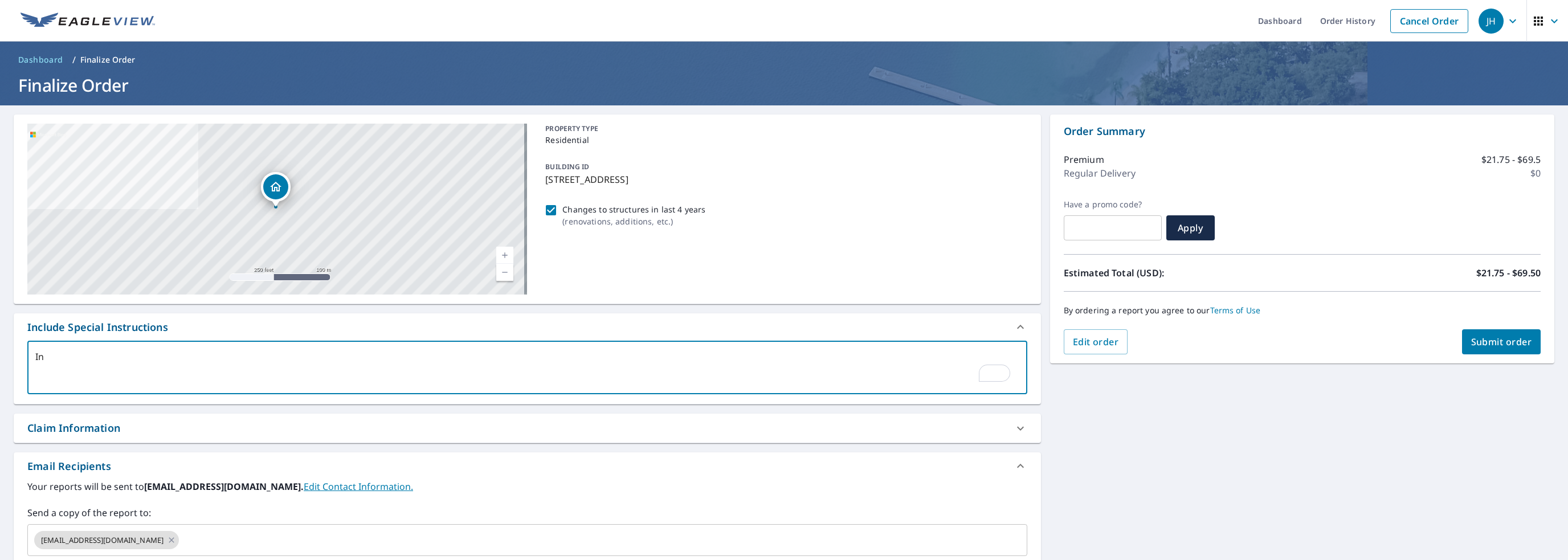
type textarea "x"
checkbox input "true"
type textarea "Inc"
type textarea "x"
checkbox input "true"
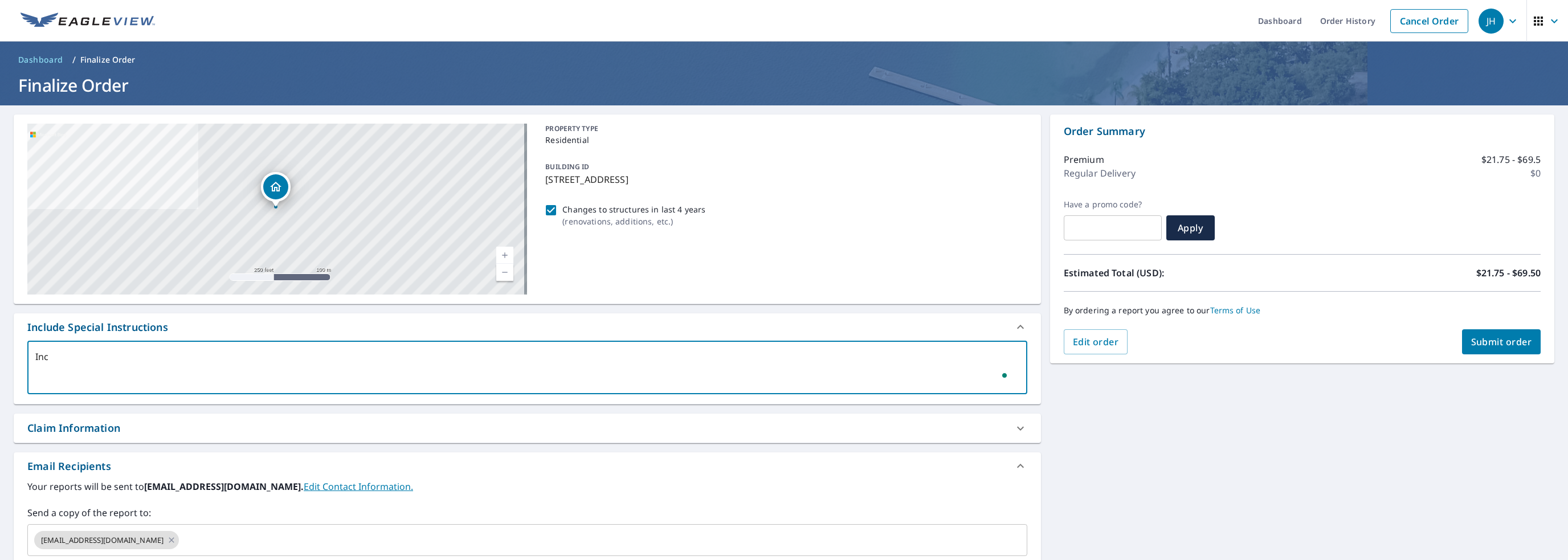
type textarea "Incu"
type textarea "x"
checkbox input "true"
type textarea "Incud"
type textarea "x"
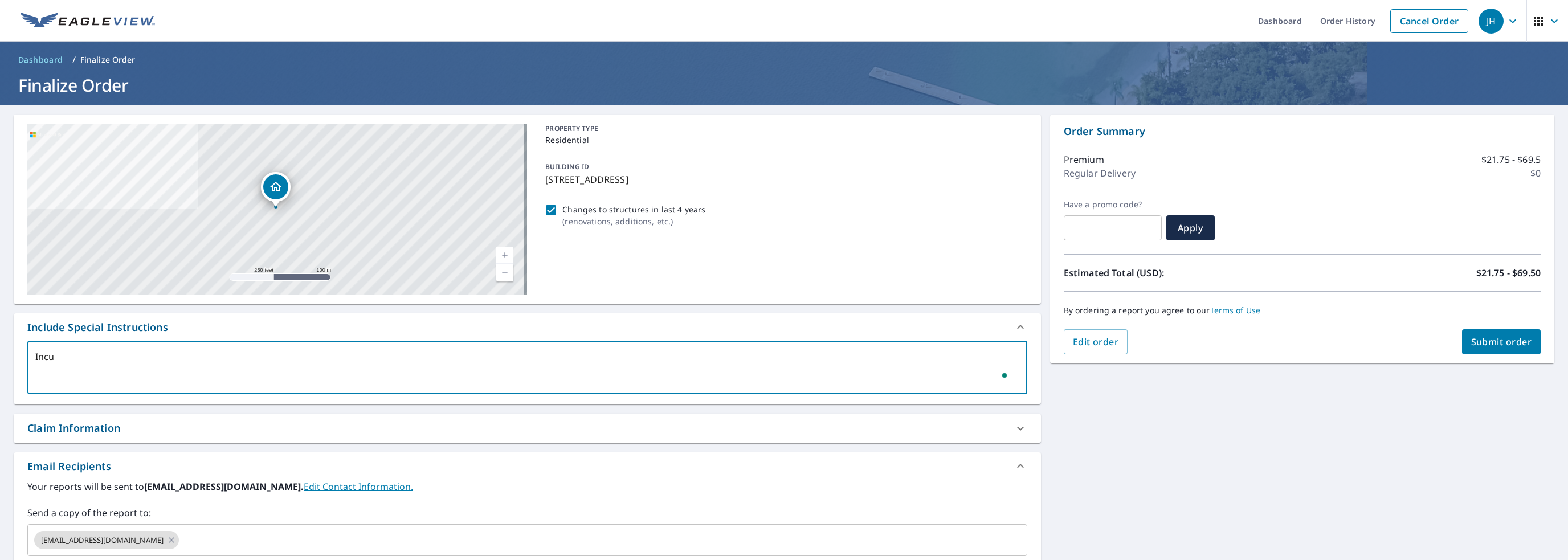
checkbox input "true"
type textarea "Incude"
type textarea "x"
checkbox input "true"
type textarea "Incude"
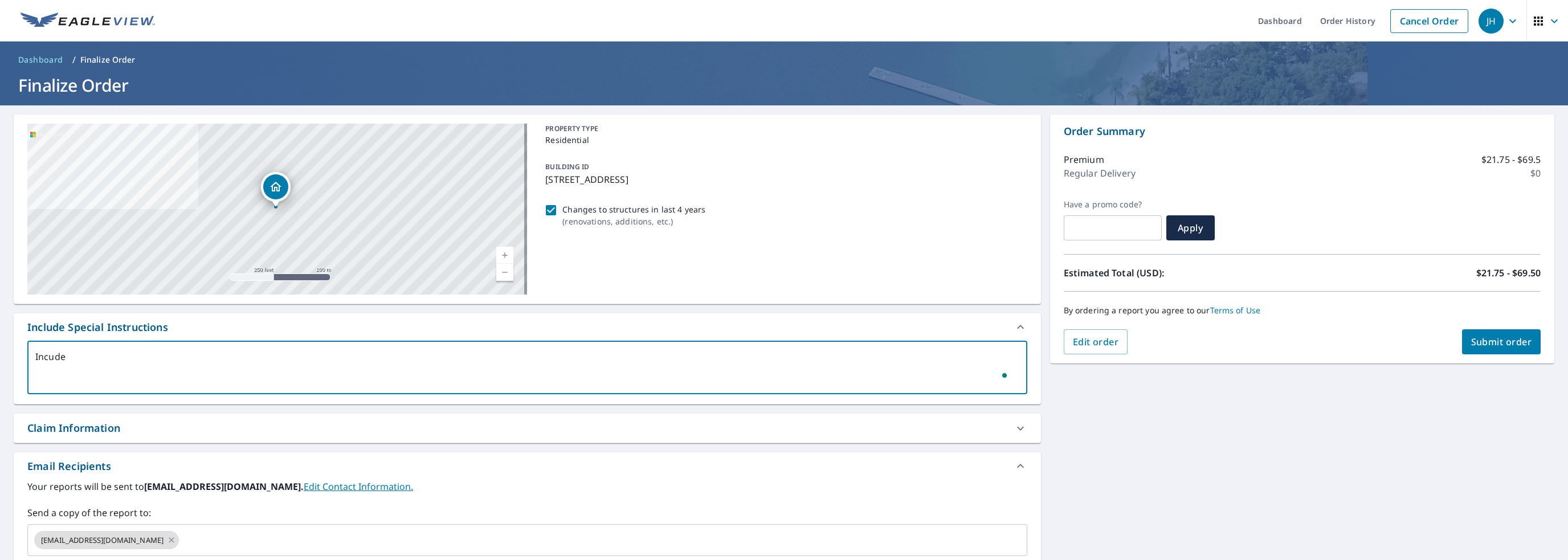
type textarea "x"
checkbox input "true"
type textarea "Incude a"
type textarea "x"
checkbox input "true"
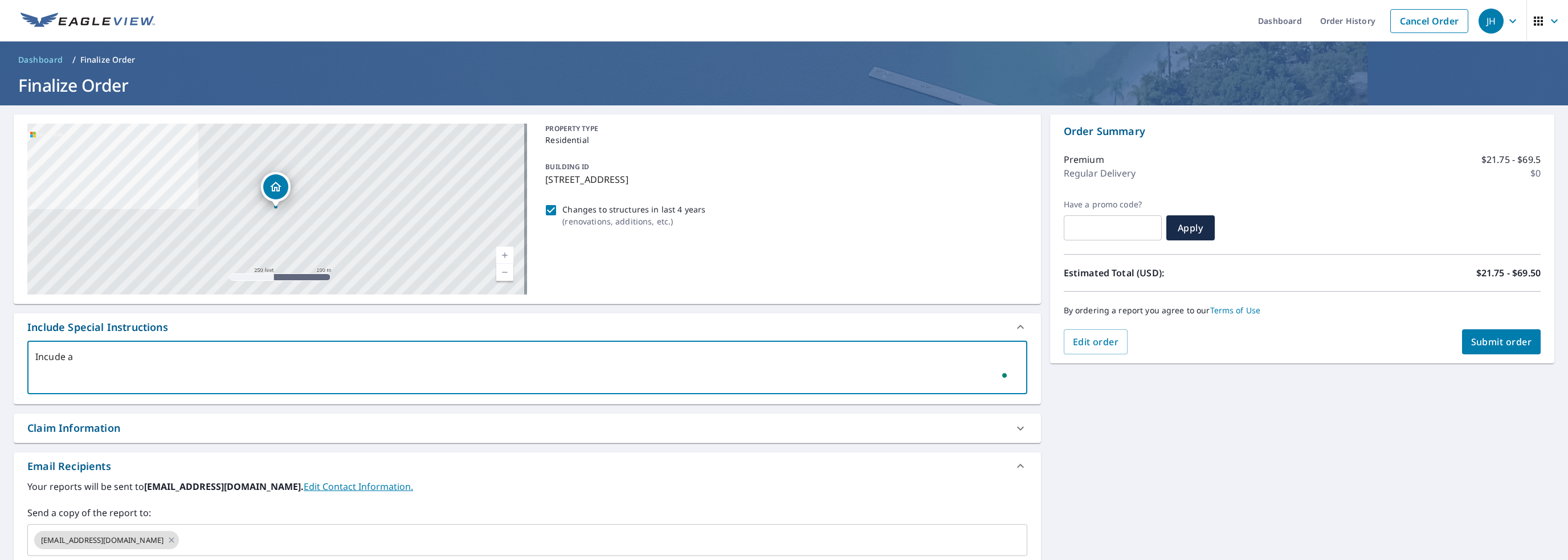
type textarea "Incude al"
type textarea "x"
checkbox input "true"
type textarea "Incude all"
type textarea "x"
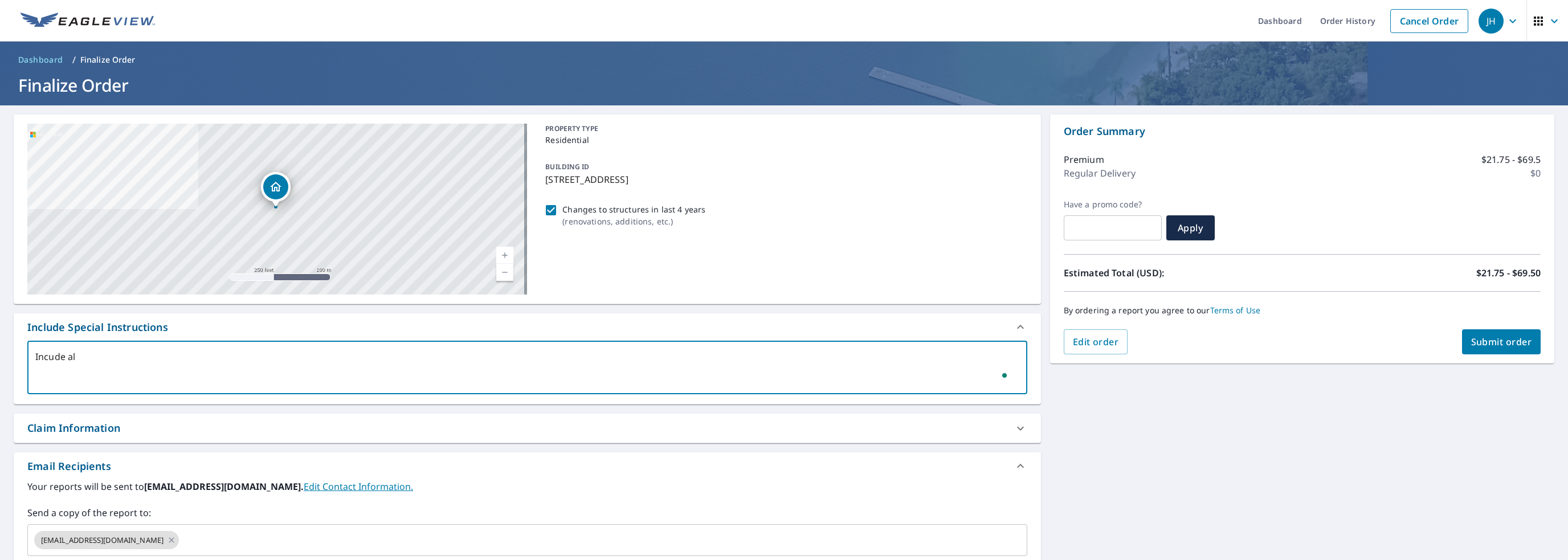
checkbox input "true"
type textarea "Incude all"
type textarea "x"
checkbox input "true"
type textarea "Incude all s"
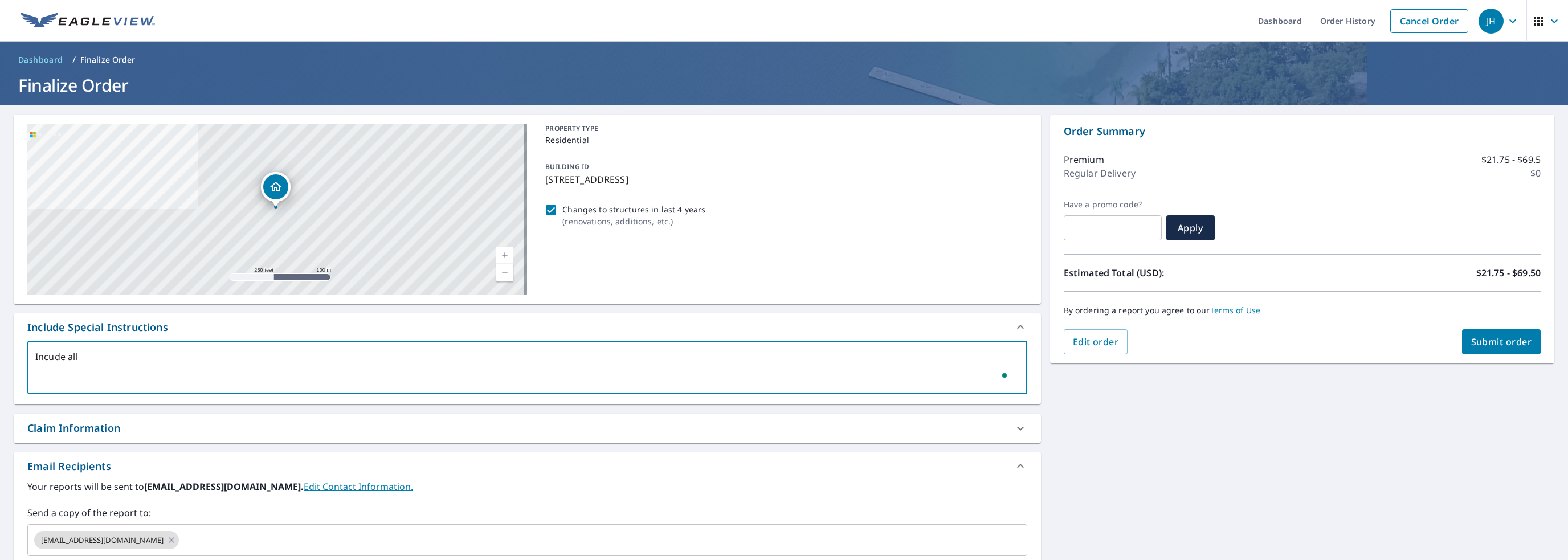
type textarea "x"
checkbox input "true"
type textarea "Incude all st"
type textarea "x"
checkbox input "true"
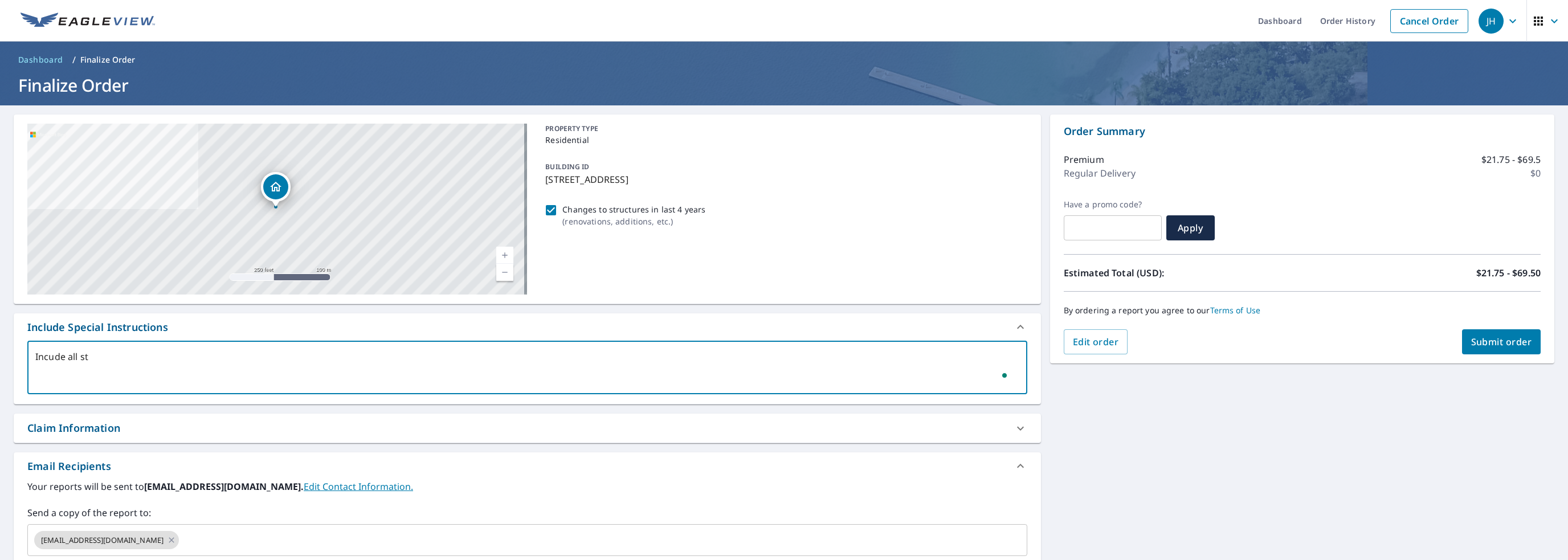
type textarea "Incude all str"
type textarea "x"
checkbox input "true"
type textarea "Incude all stru"
type textarea "x"
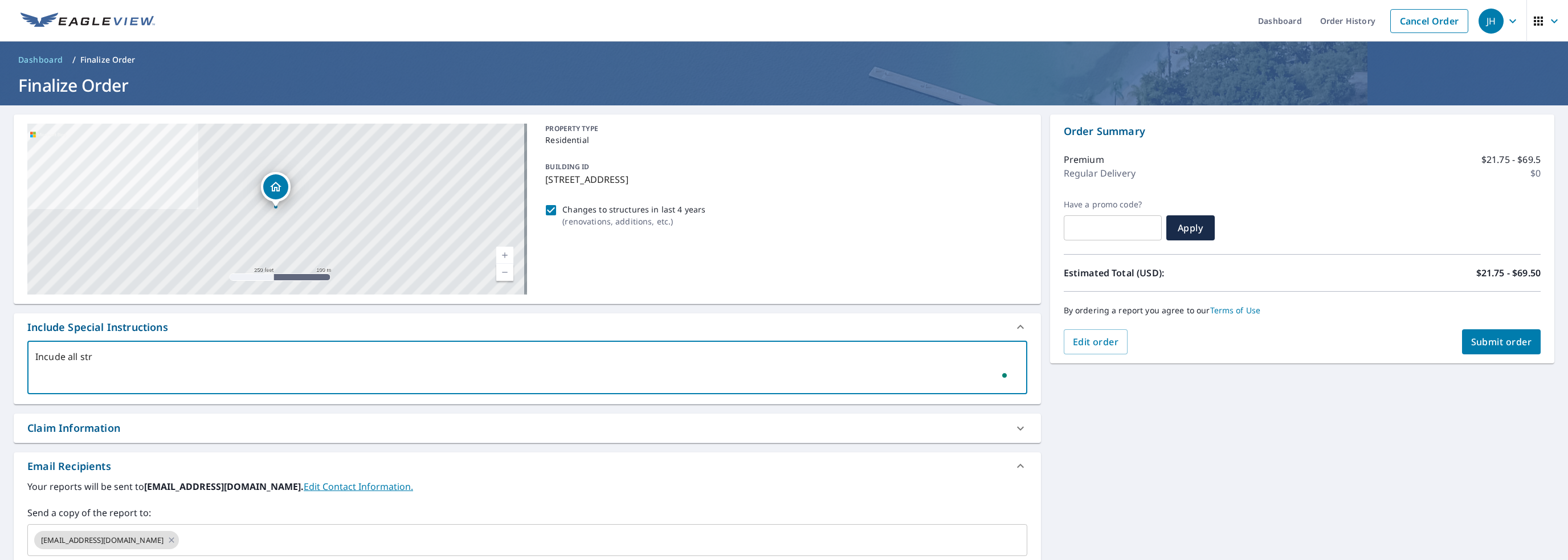
checkbox input "true"
type textarea "Incude all struc"
type textarea "x"
checkbox input "true"
type textarea "Incude all struct"
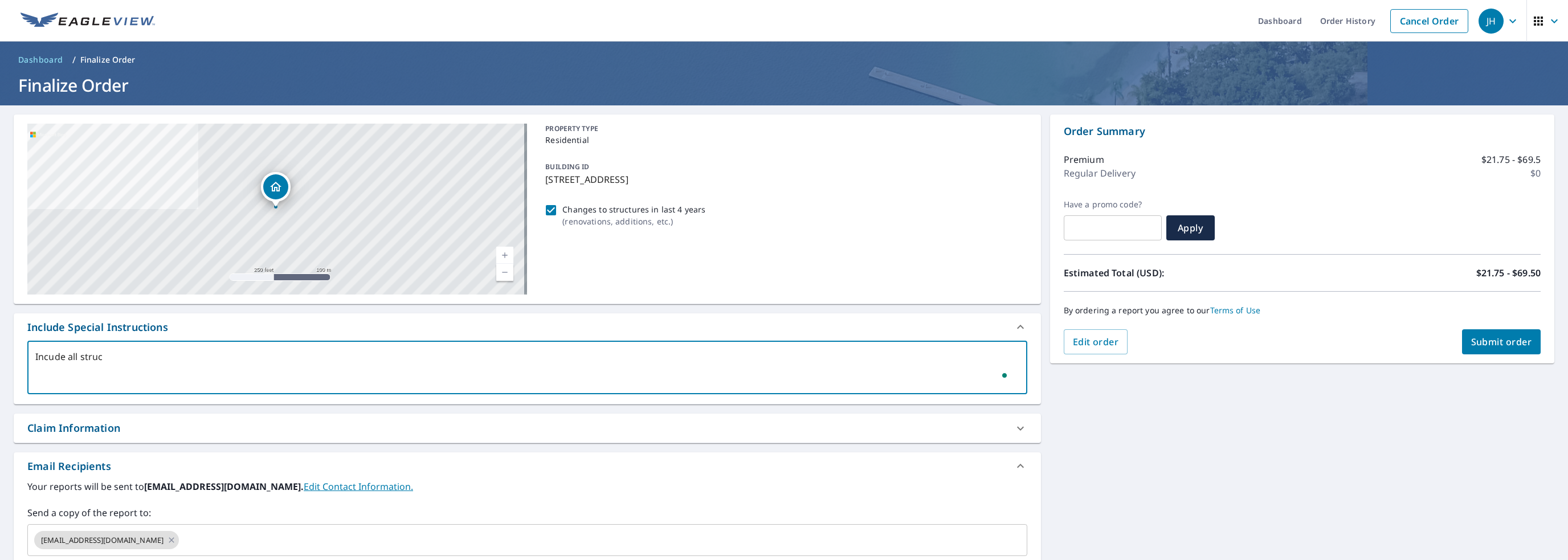
type textarea "x"
checkbox input "true"
type textarea "Incude all structu"
type textarea "x"
checkbox input "true"
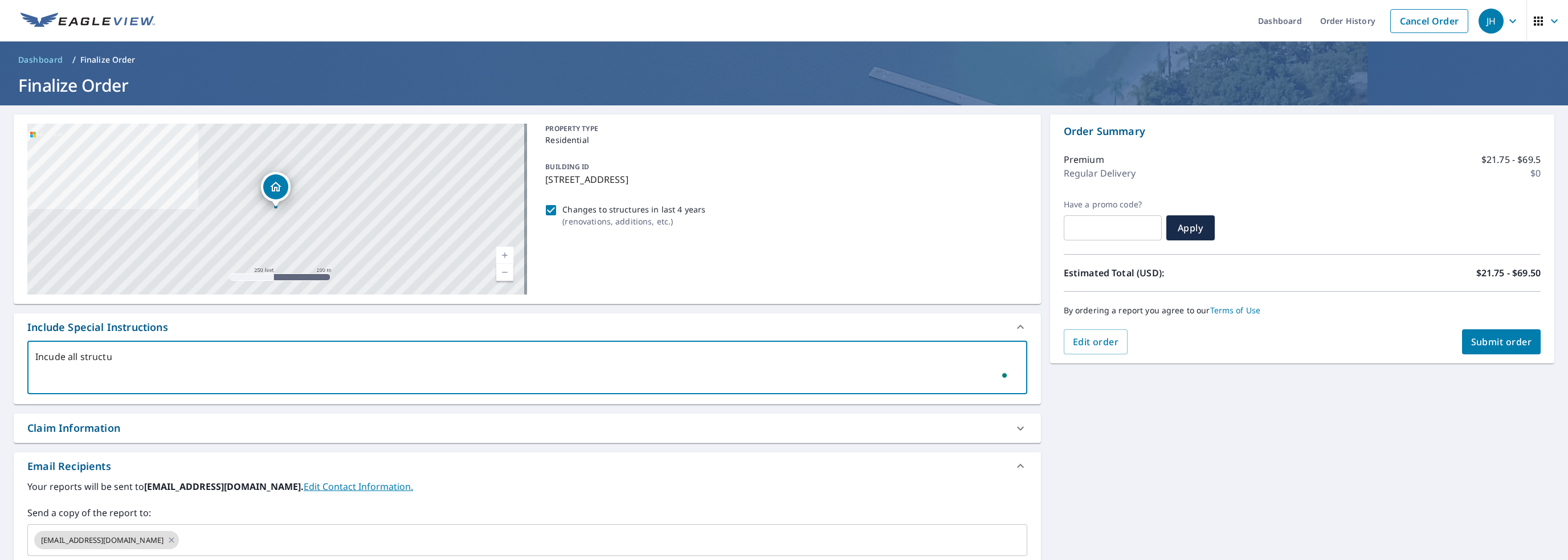
type textarea "Incude all structur"
type textarea "x"
checkbox input "true"
type textarea "Incude all structure"
type textarea "x"
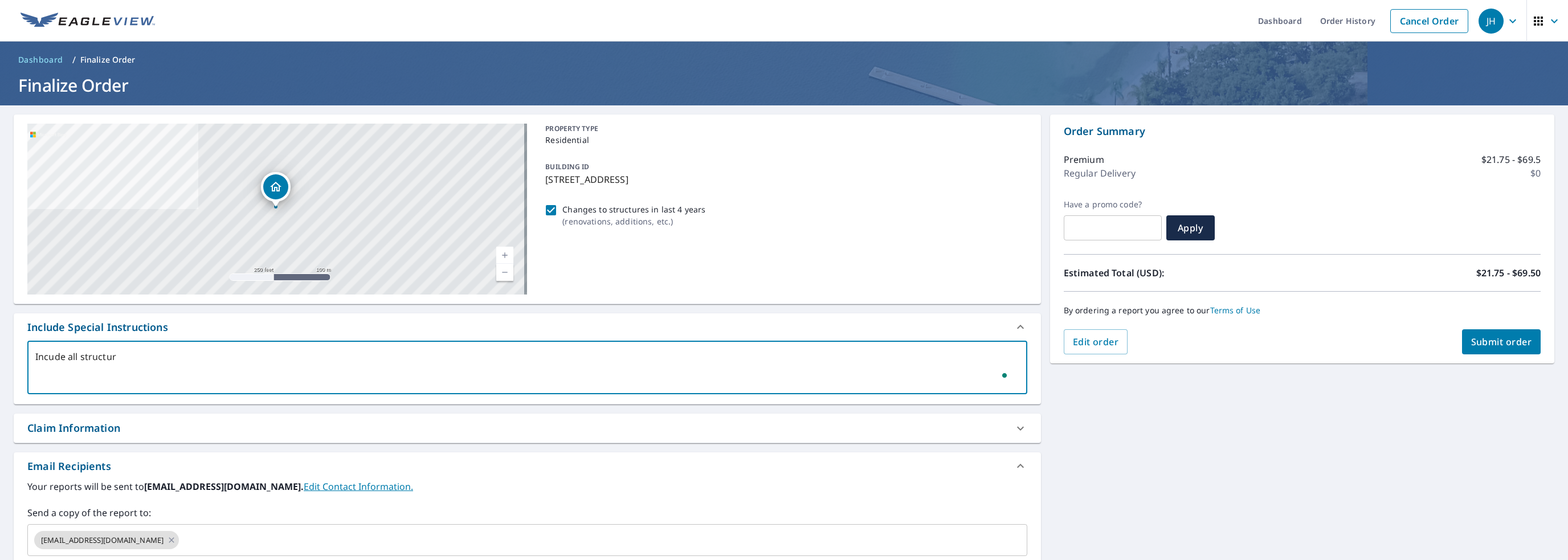
checkbox input "true"
type textarea "Incude all structures"
type textarea "x"
checkbox input "true"
type textarea "Incude all structures"
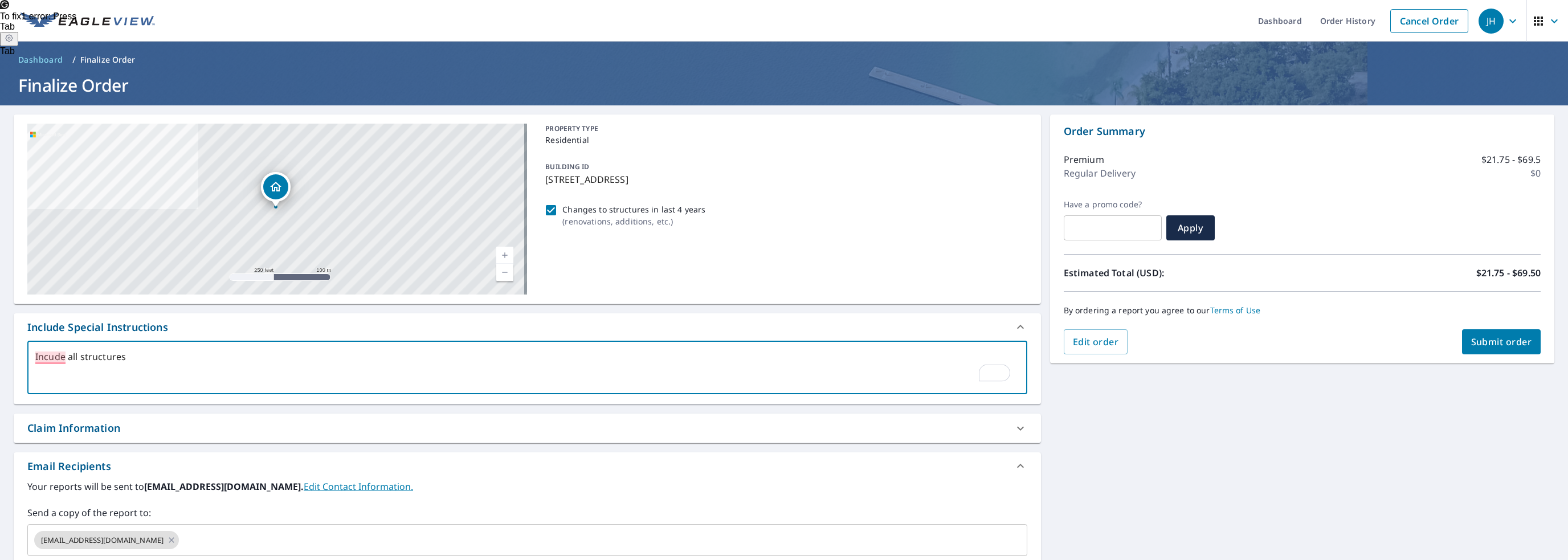
click at [155, 429] on div "Claim Information" at bounding box center [517, 428] width 979 height 15
type textarea "x"
checkbox input "true"
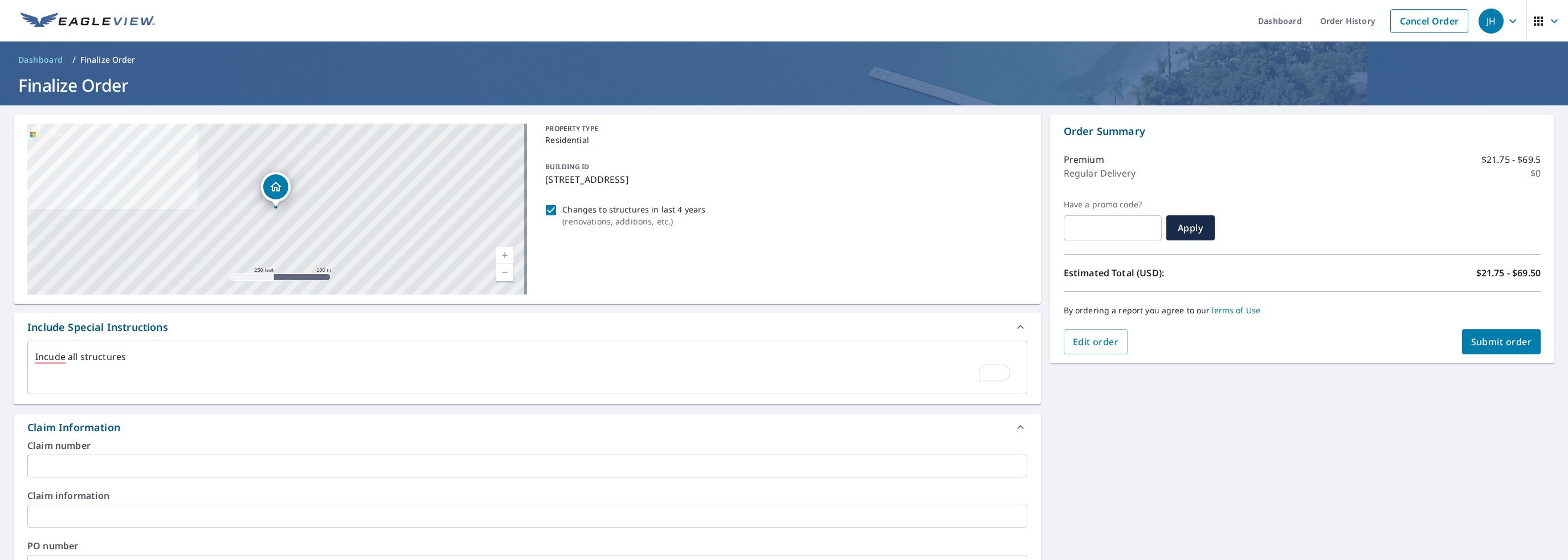
click at [103, 459] on input "text" at bounding box center [527, 466] width 1000 height 23
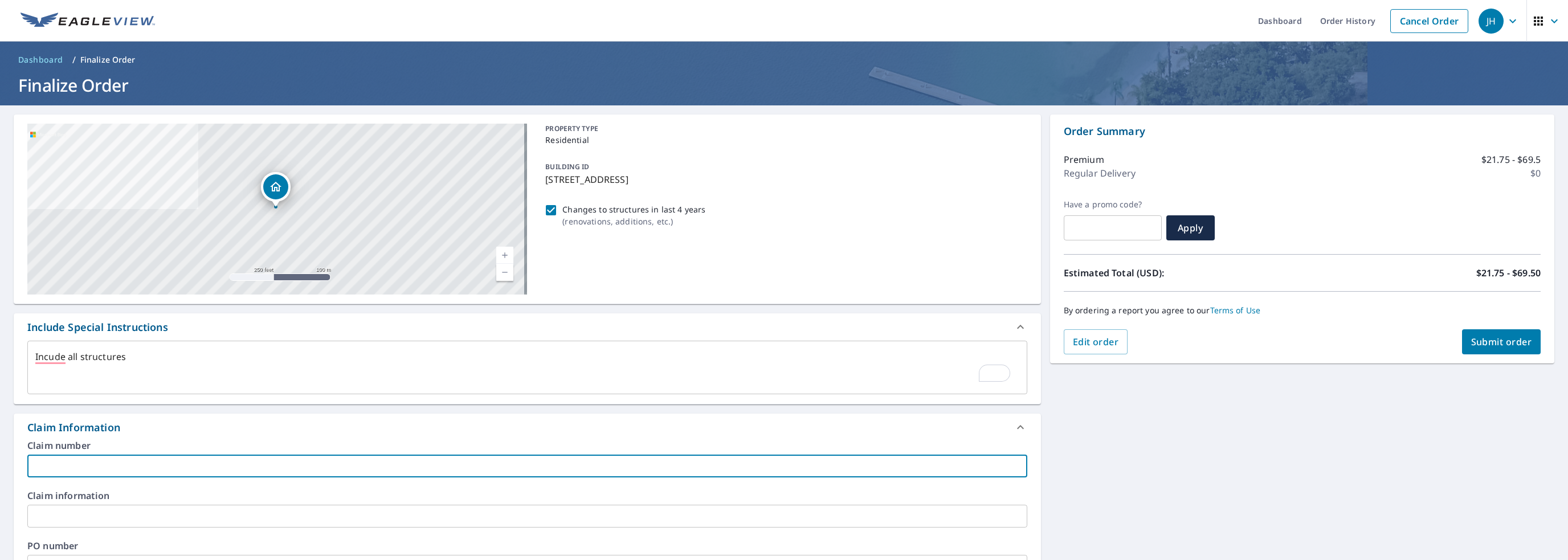
type textarea "x"
type input "b"
checkbox input "true"
type input "bra12 jah"
type textarea "x"
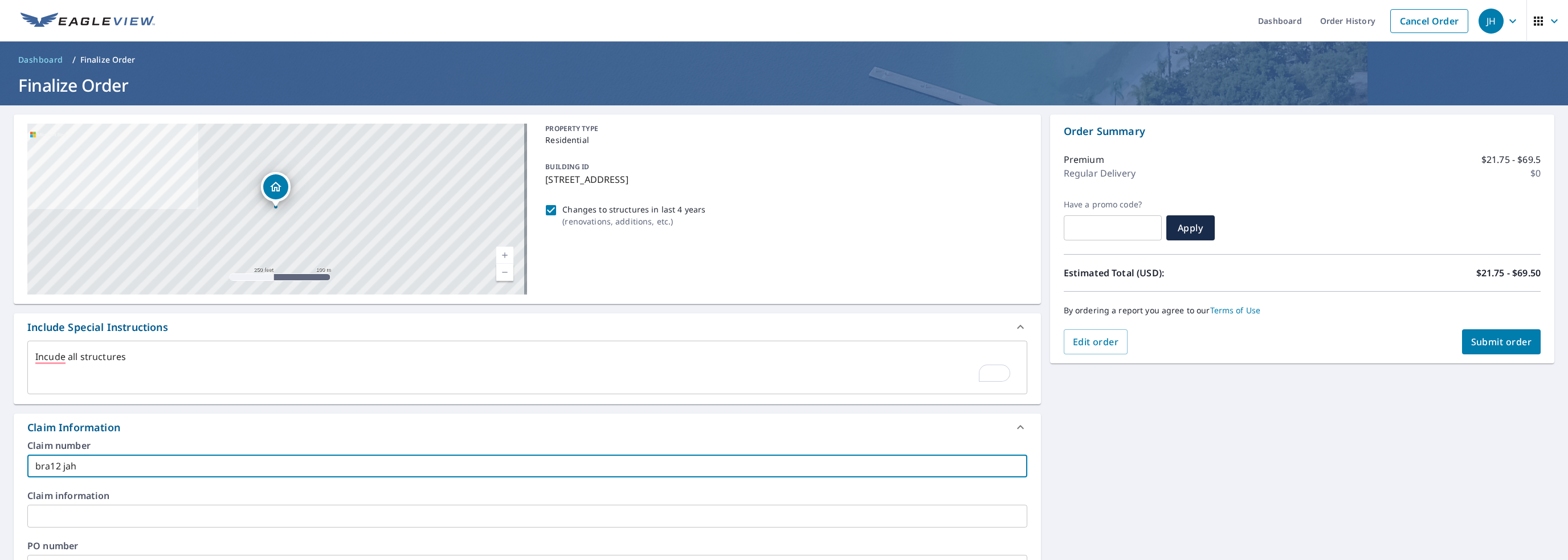
checkbox input "true"
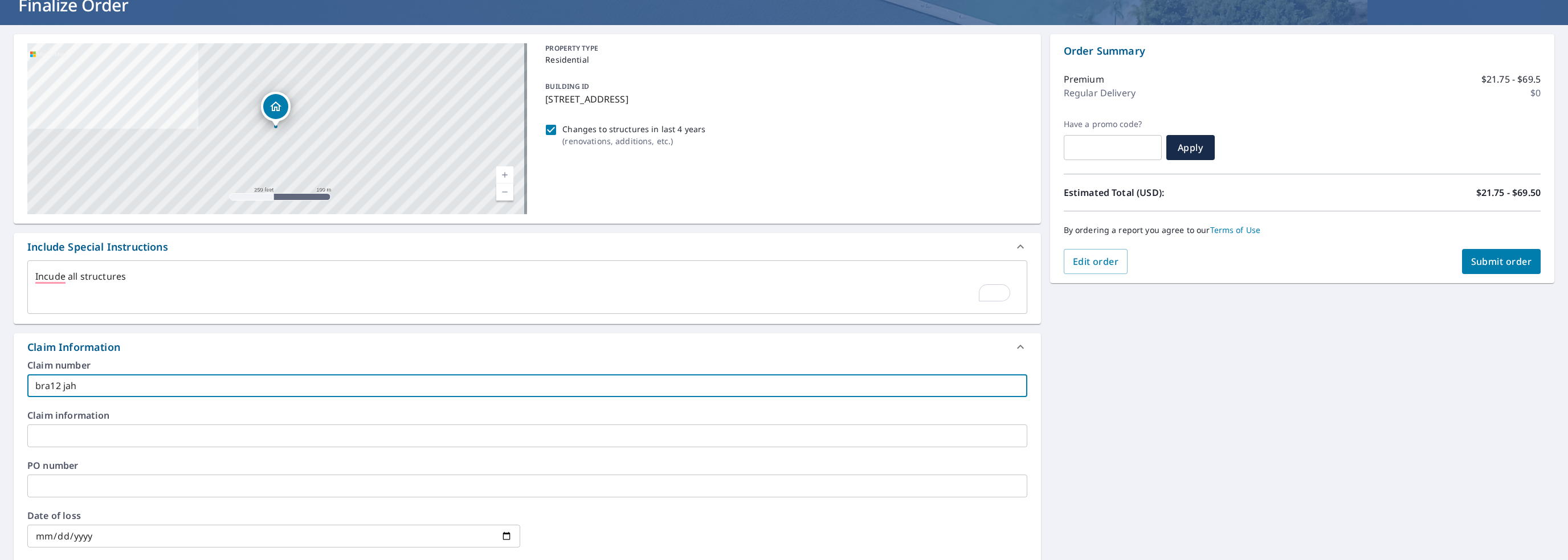
scroll to position [114, 0]
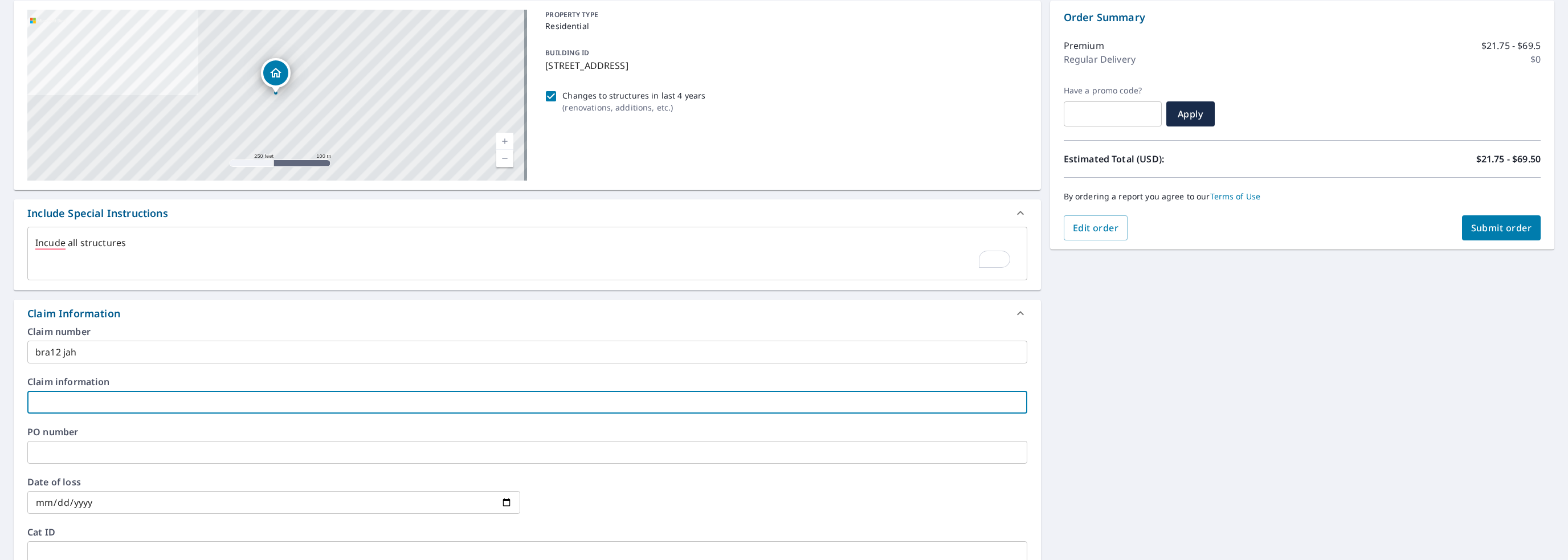
click at [73, 397] on input "text" at bounding box center [527, 402] width 1000 height 23
type textarea "x"
type input "2"
checkbox input "true"
type textarea "x"
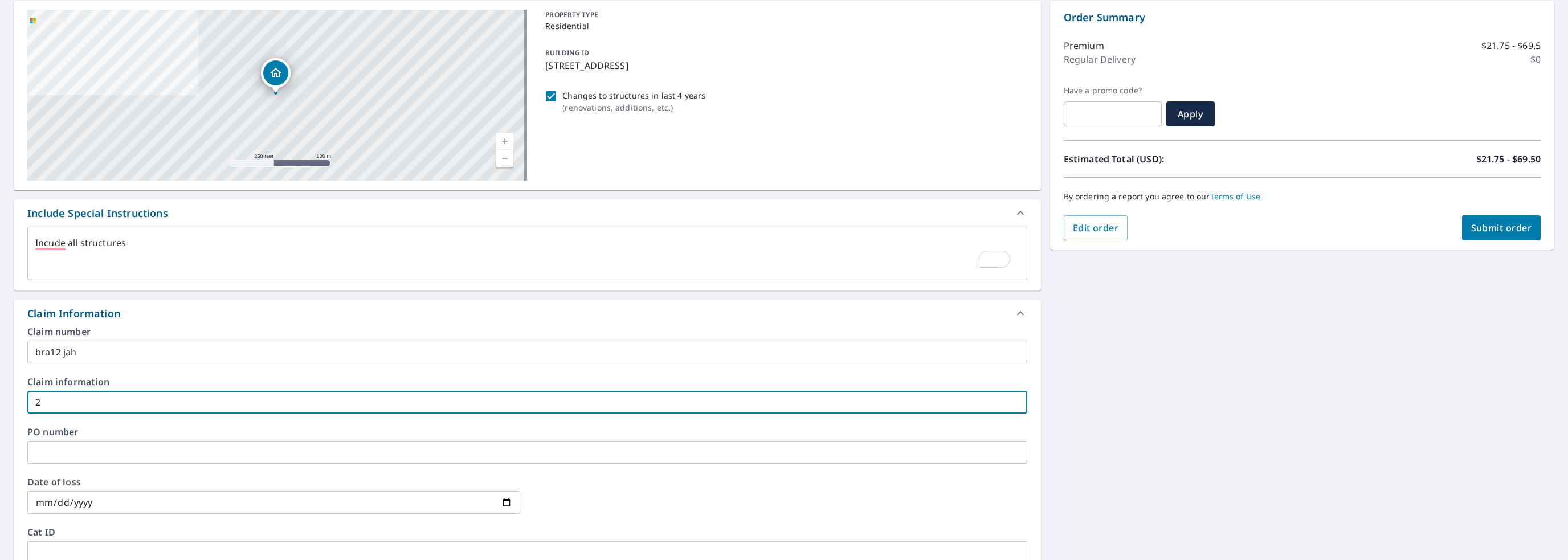
type input "27"
checkbox input "true"
type textarea "x"
type input "277"
checkbox input "true"
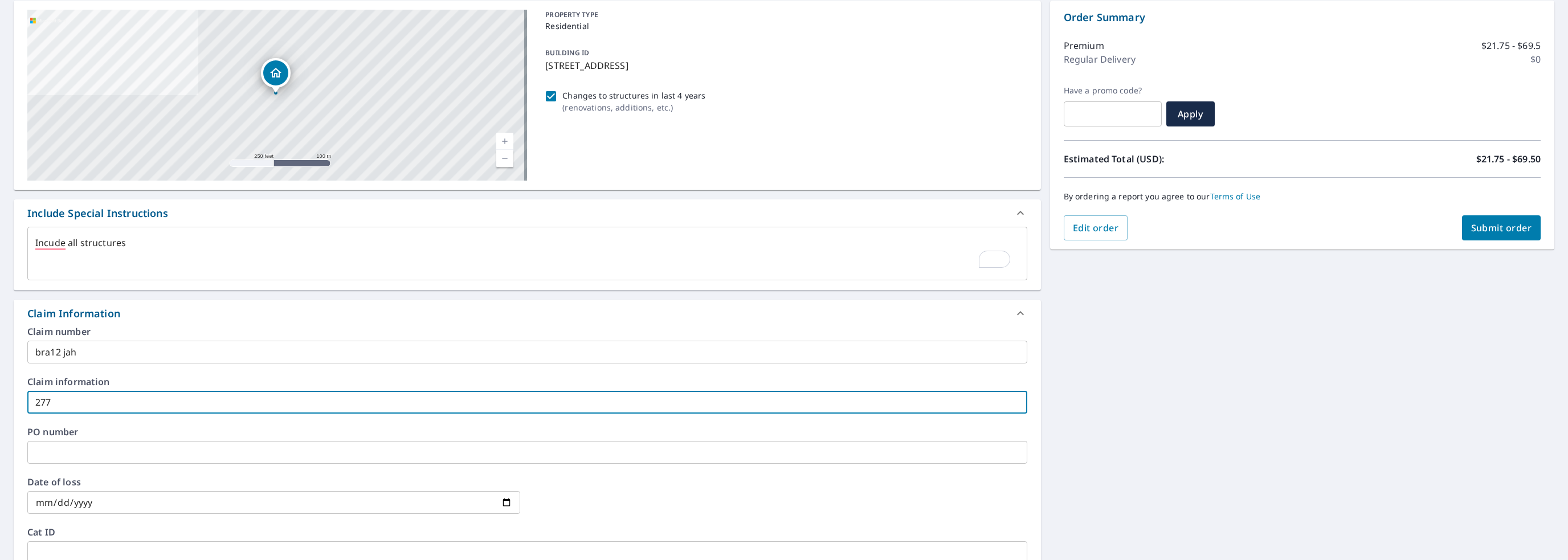
type textarea "x"
type input "2779"
checkbox input "true"
type textarea "x"
type input "27794"
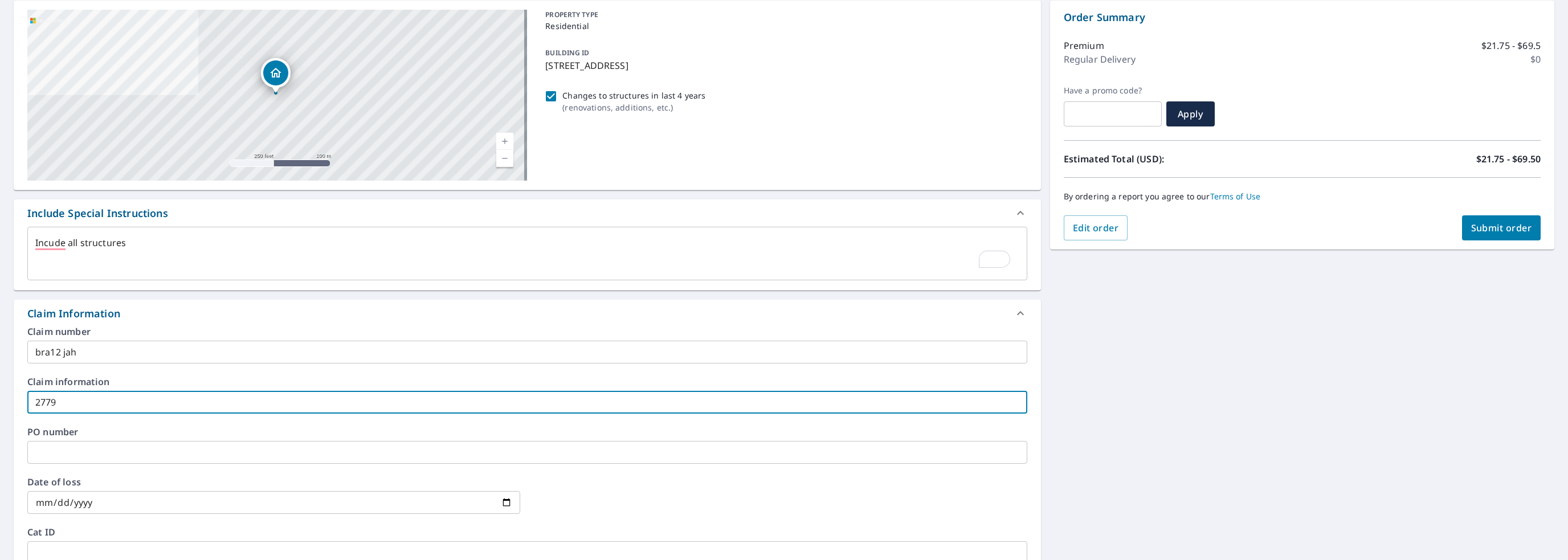
checkbox input "true"
type textarea "x"
type input "277944"
checkbox input "true"
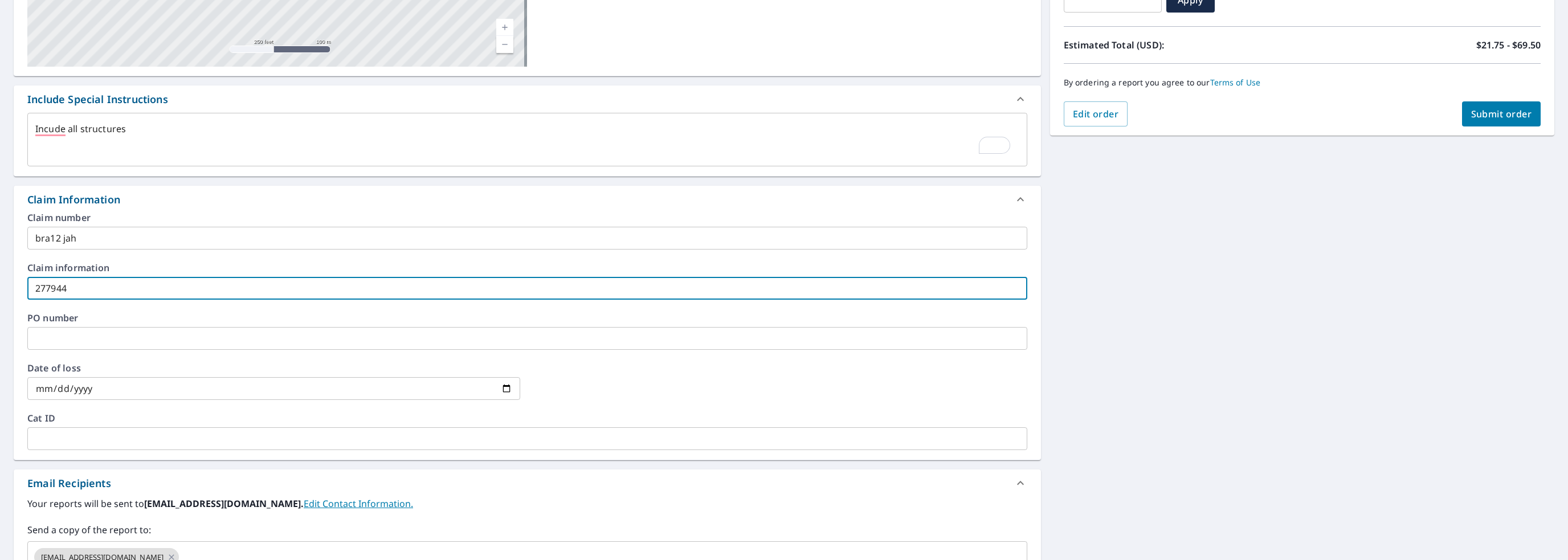
scroll to position [379, 0]
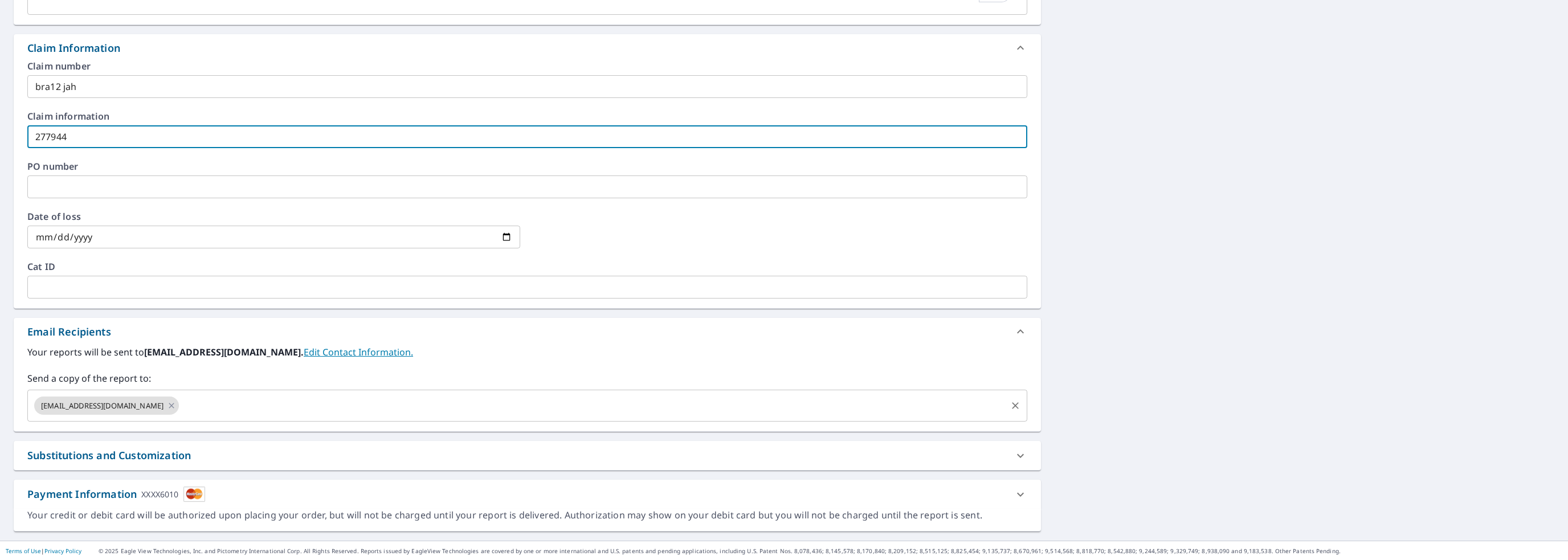
type input "277944"
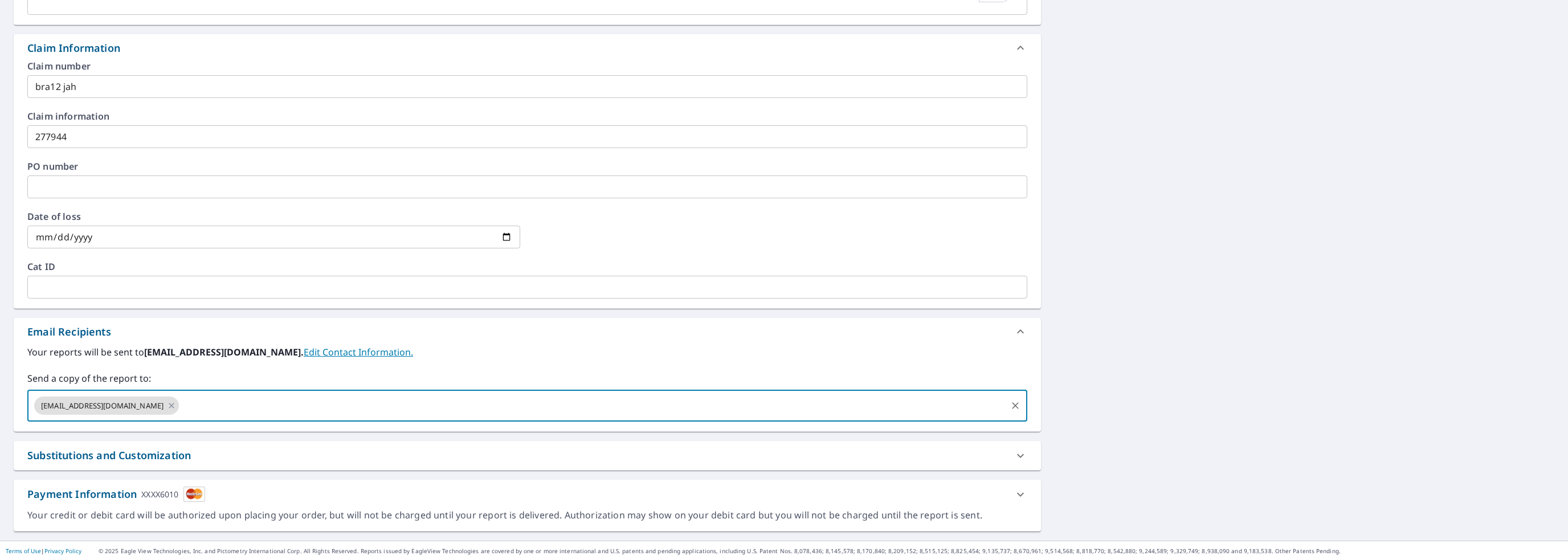
click at [200, 406] on input "text" at bounding box center [593, 406] width 824 height 22
type input "mbranick@lonsmith.com"
type textarea "x"
checkbox input "true"
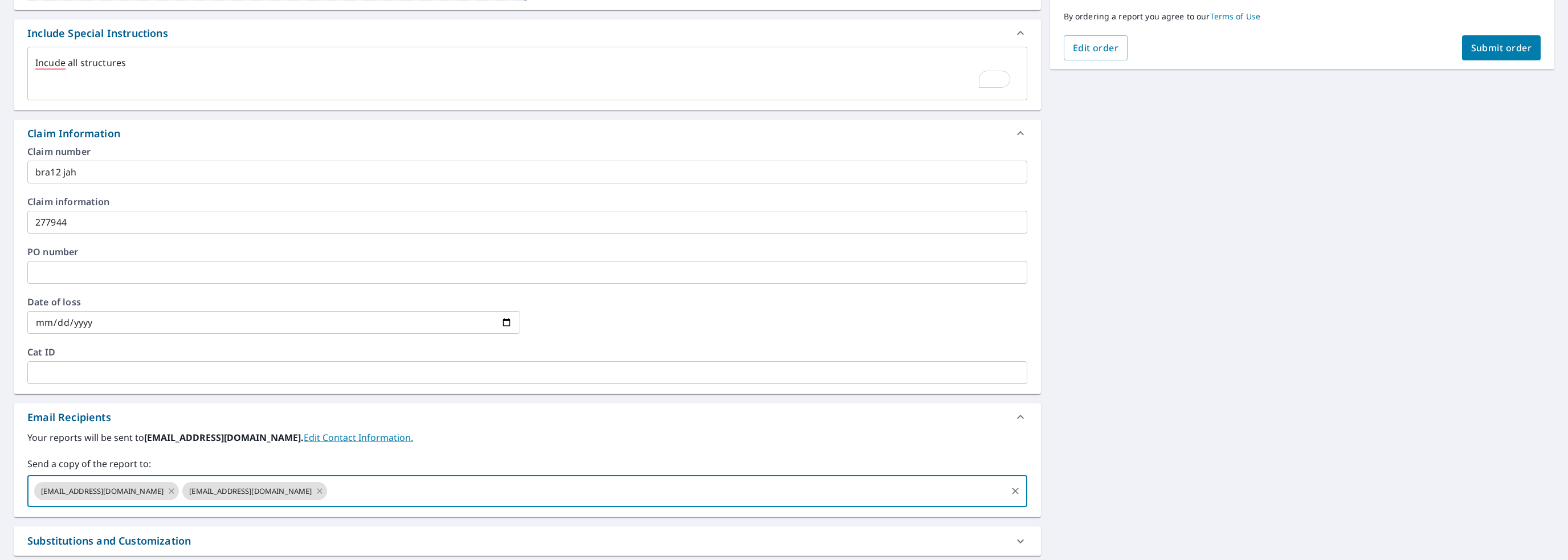
scroll to position [209, 0]
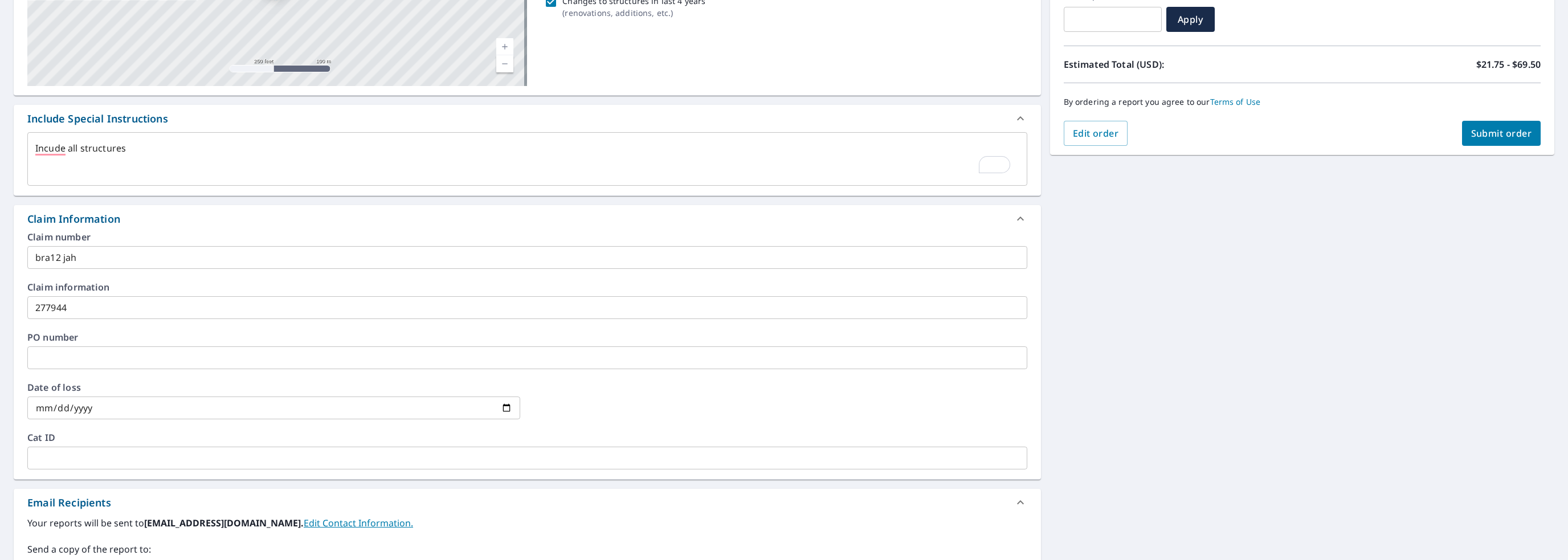
click at [1500, 131] on span "Submit order" at bounding box center [1502, 133] width 61 height 13
type textarea "x"
checkbox input "true"
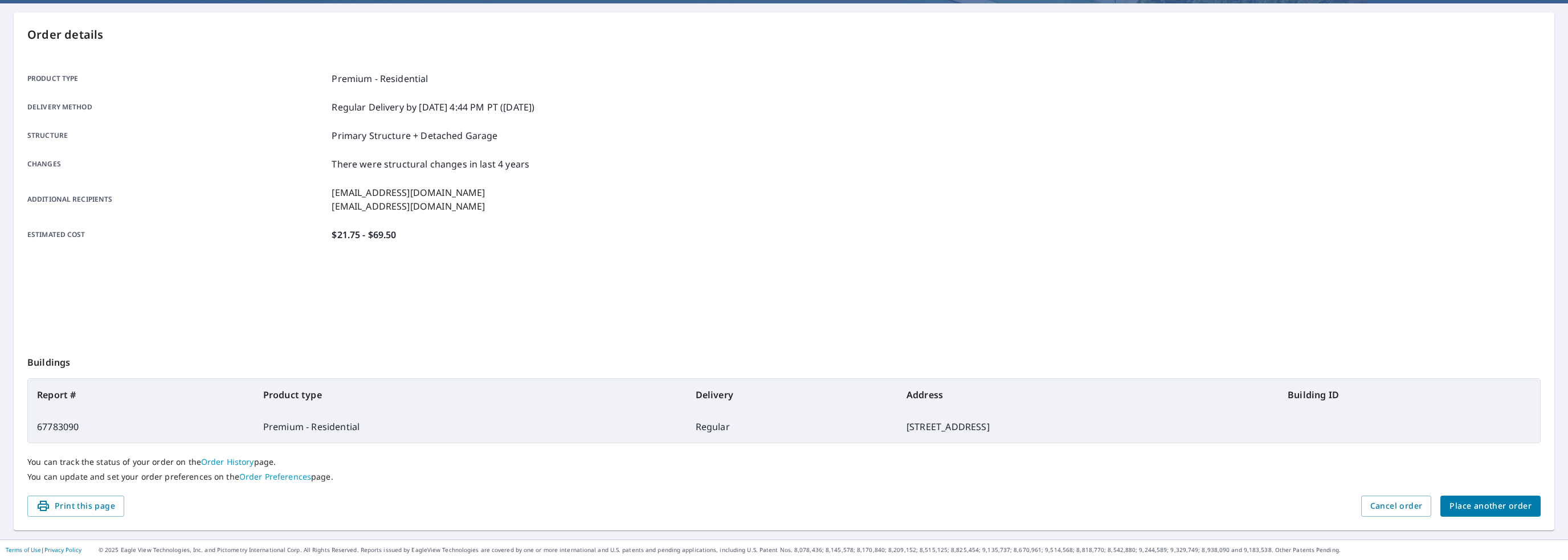
scroll to position [101, 0]
